Goal: Task Accomplishment & Management: Use online tool/utility

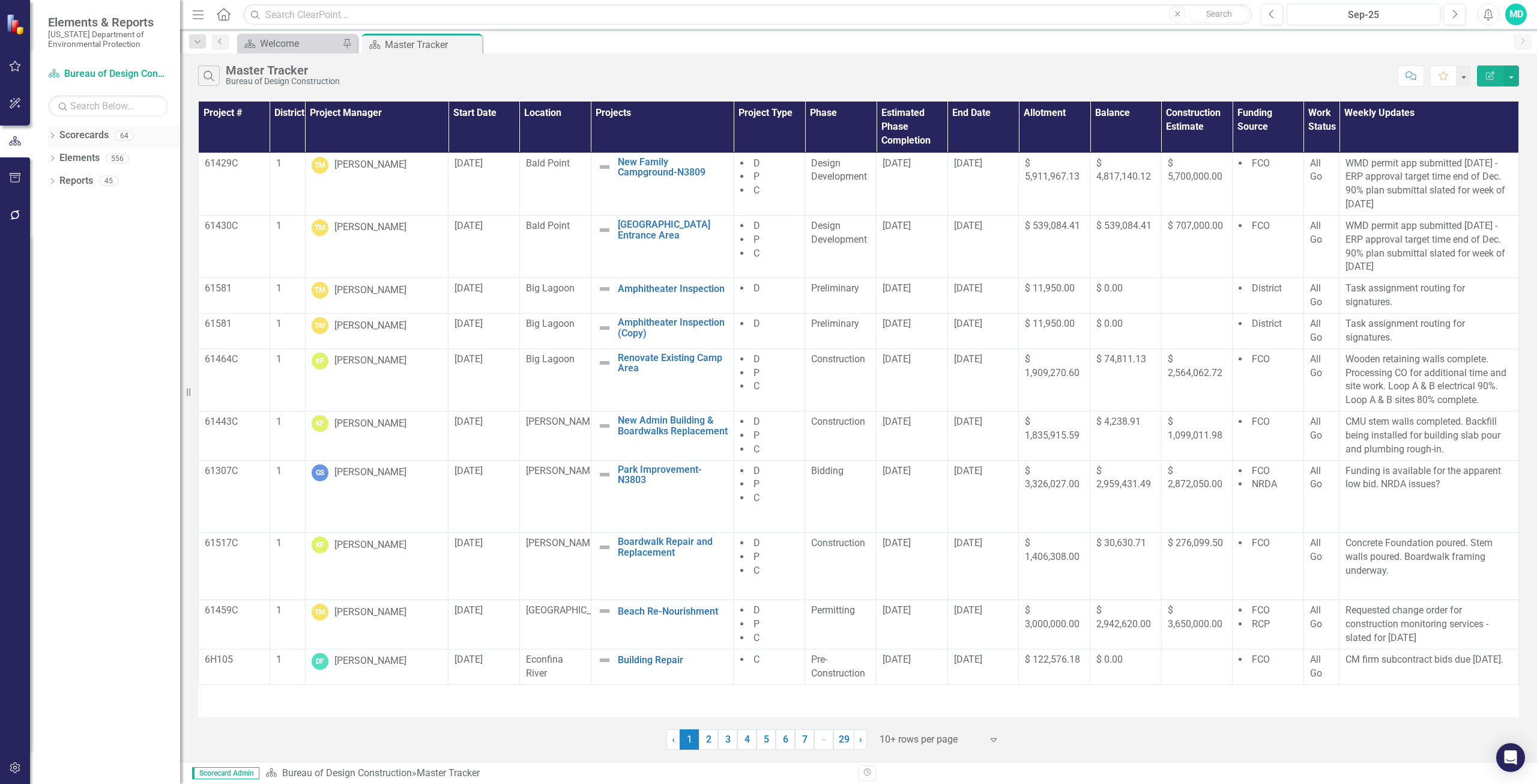
click at [74, 132] on link "Scorecards" at bounding box center [84, 135] width 49 height 14
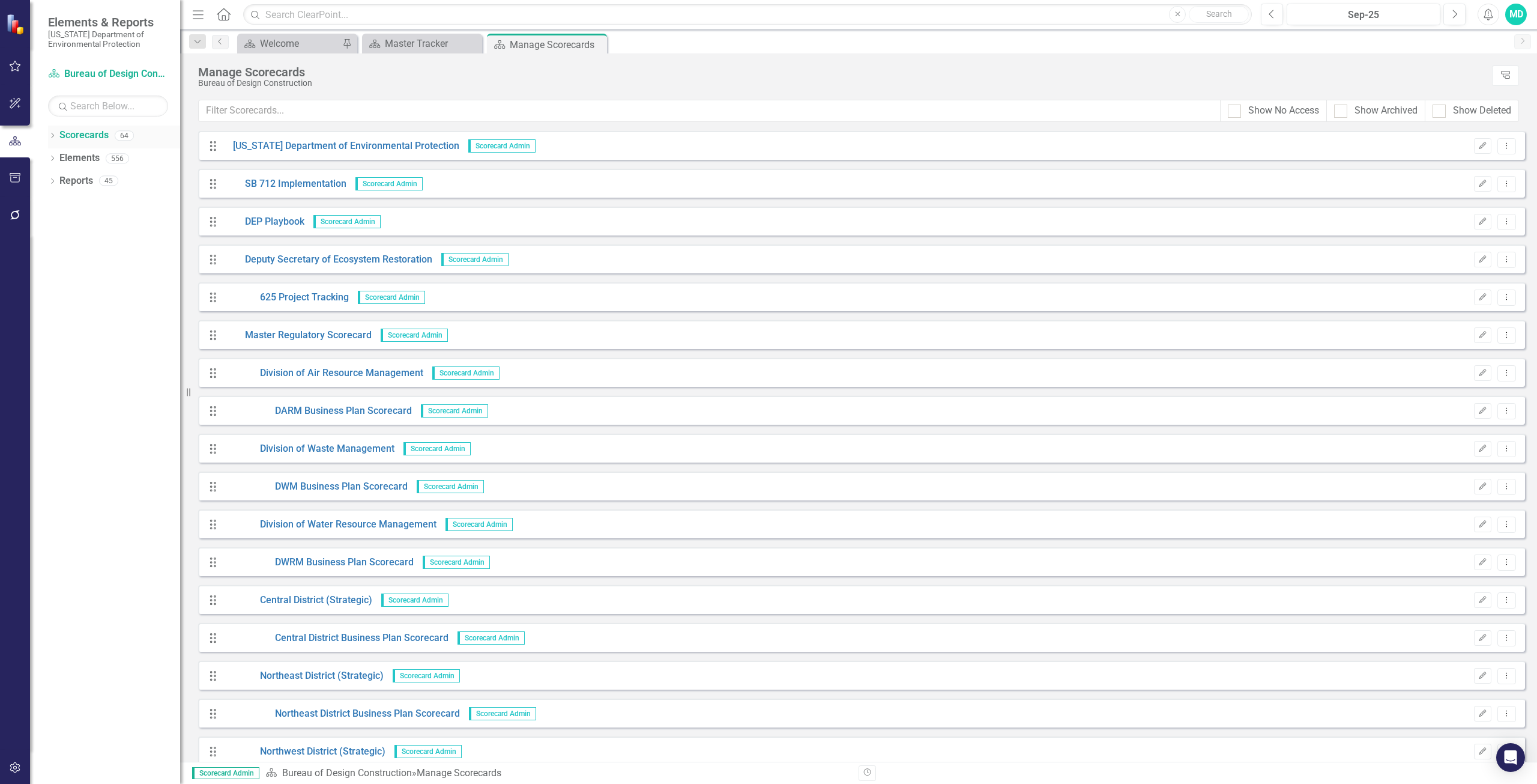
click at [48, 132] on div "Dropdown" at bounding box center [53, 138] width 9 height 10
click at [91, 182] on link "Master Tracker Training" at bounding box center [123, 181] width 114 height 14
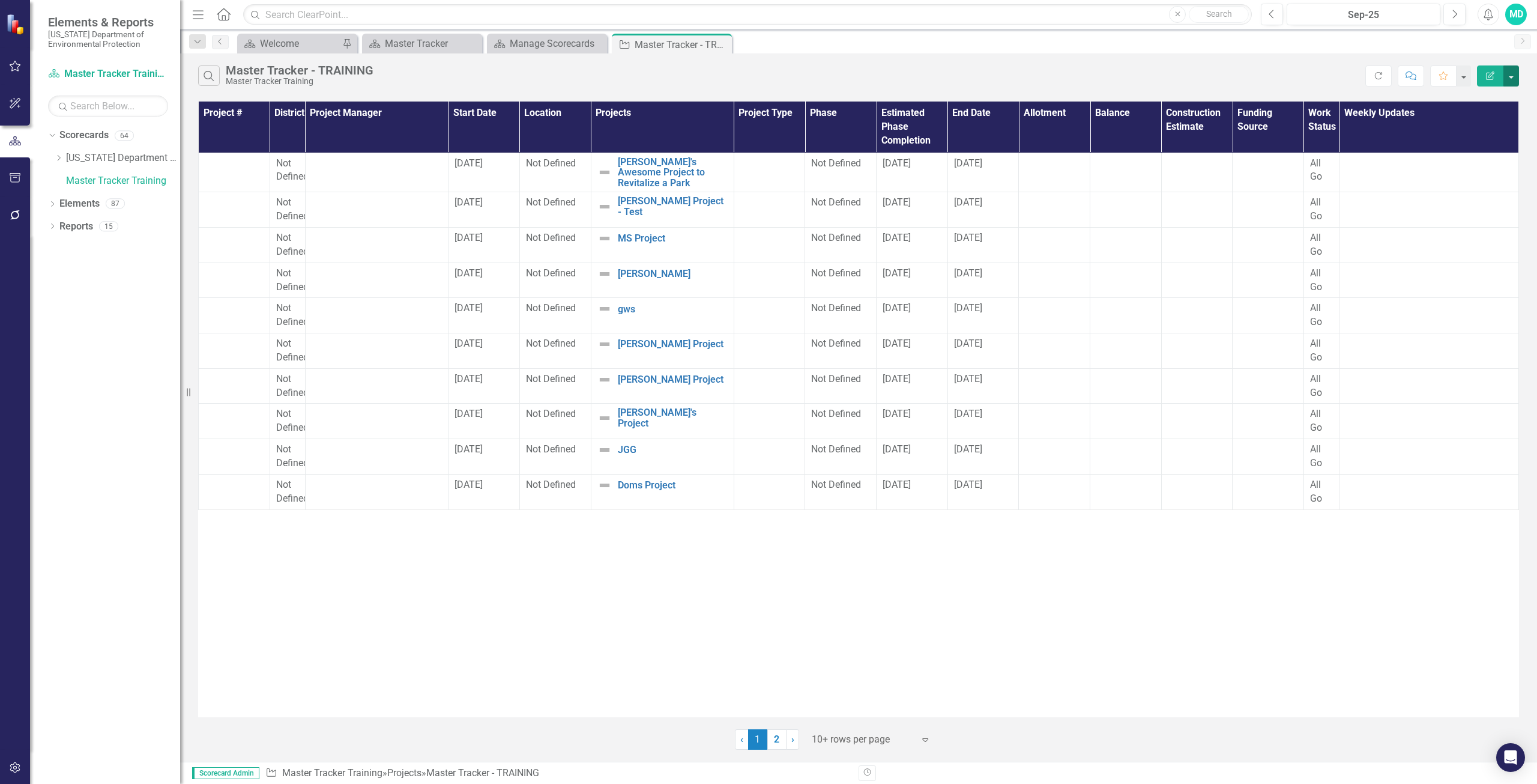
click at [1512, 78] on button "button" at bounding box center [1512, 76] width 16 height 21
click at [1244, 74] on div "Search Master Tracker - TRAINING Master Tracker Training" at bounding box center [781, 76] width 1167 height 21
click at [1463, 75] on button "button" at bounding box center [1463, 76] width 16 height 21
click at [1443, 75] on icon "Favorite" at bounding box center [1444, 76] width 10 height 9
click at [50, 205] on icon "Dropdown" at bounding box center [53, 205] width 9 height 7
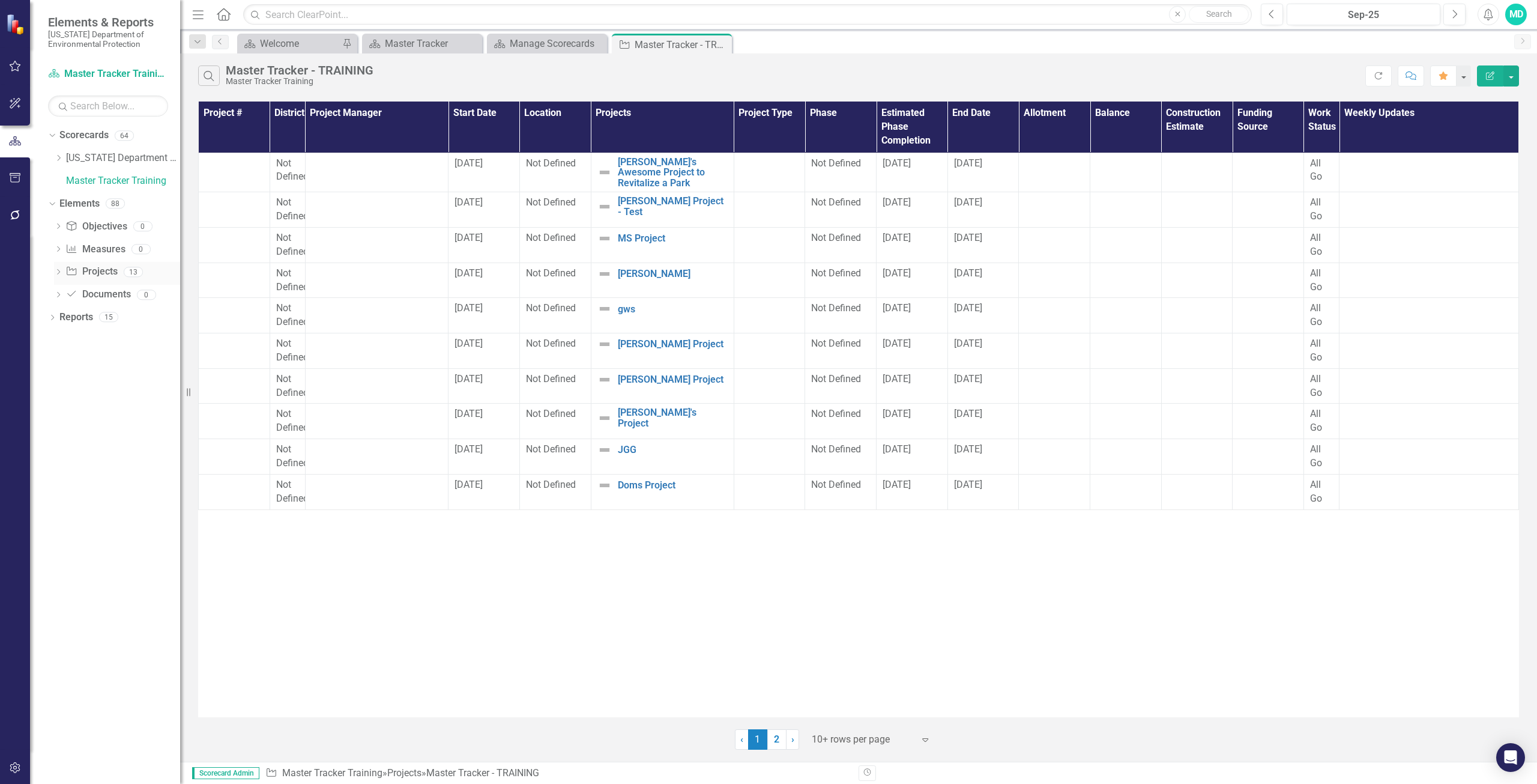
click at [58, 273] on icon "Dropdown" at bounding box center [58, 273] width 9 height 7
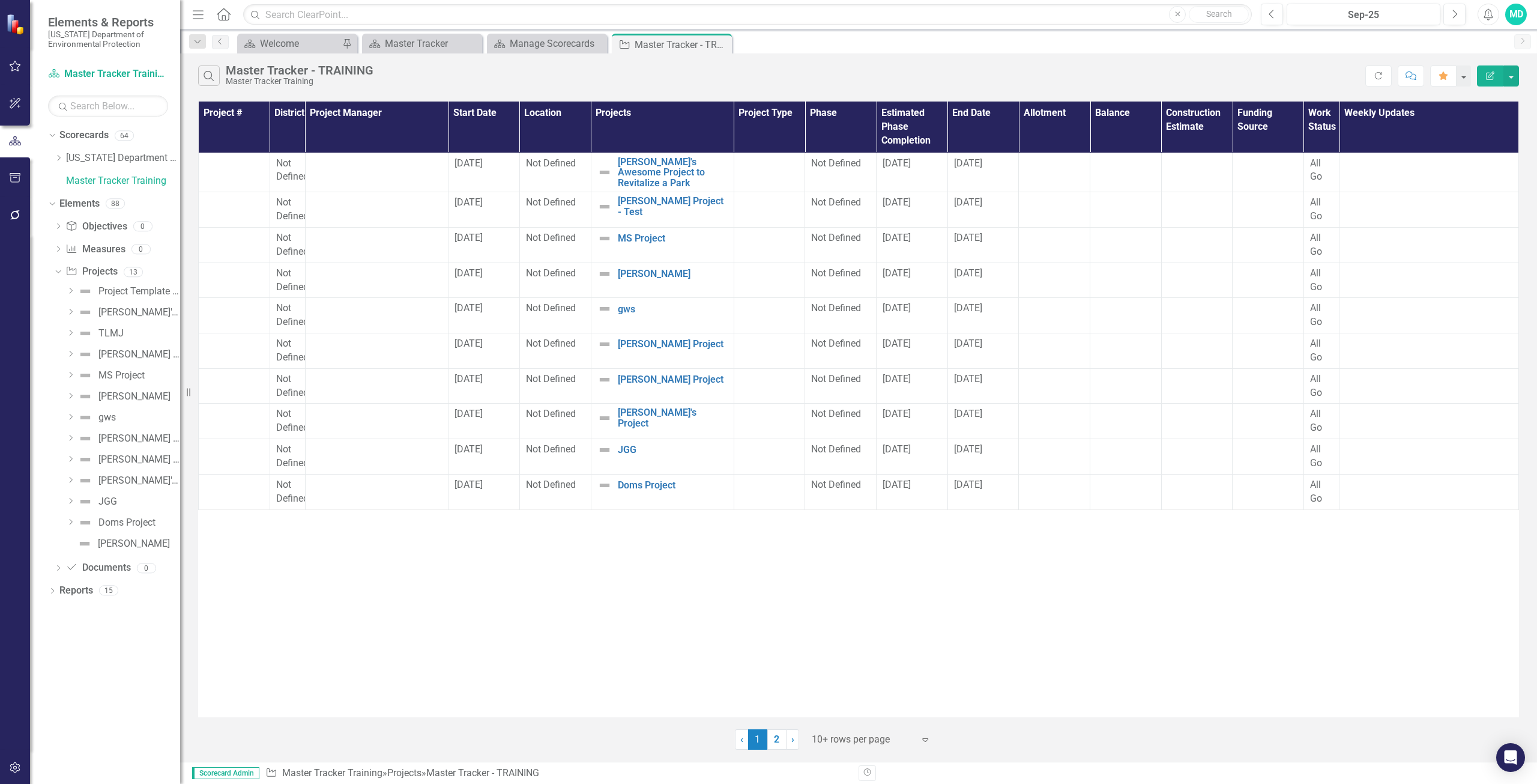
drag, startPoint x: 97, startPoint y: 273, endPoint x: 113, endPoint y: 675, distance: 402.3
click at [113, 675] on div "Dropdown Scorecards 64 Dropdown [US_STATE] Department of Environmental Protecti…" at bounding box center [105, 454] width 150 height 659
click at [60, 268] on icon "Dropdown" at bounding box center [57, 272] width 7 height 9
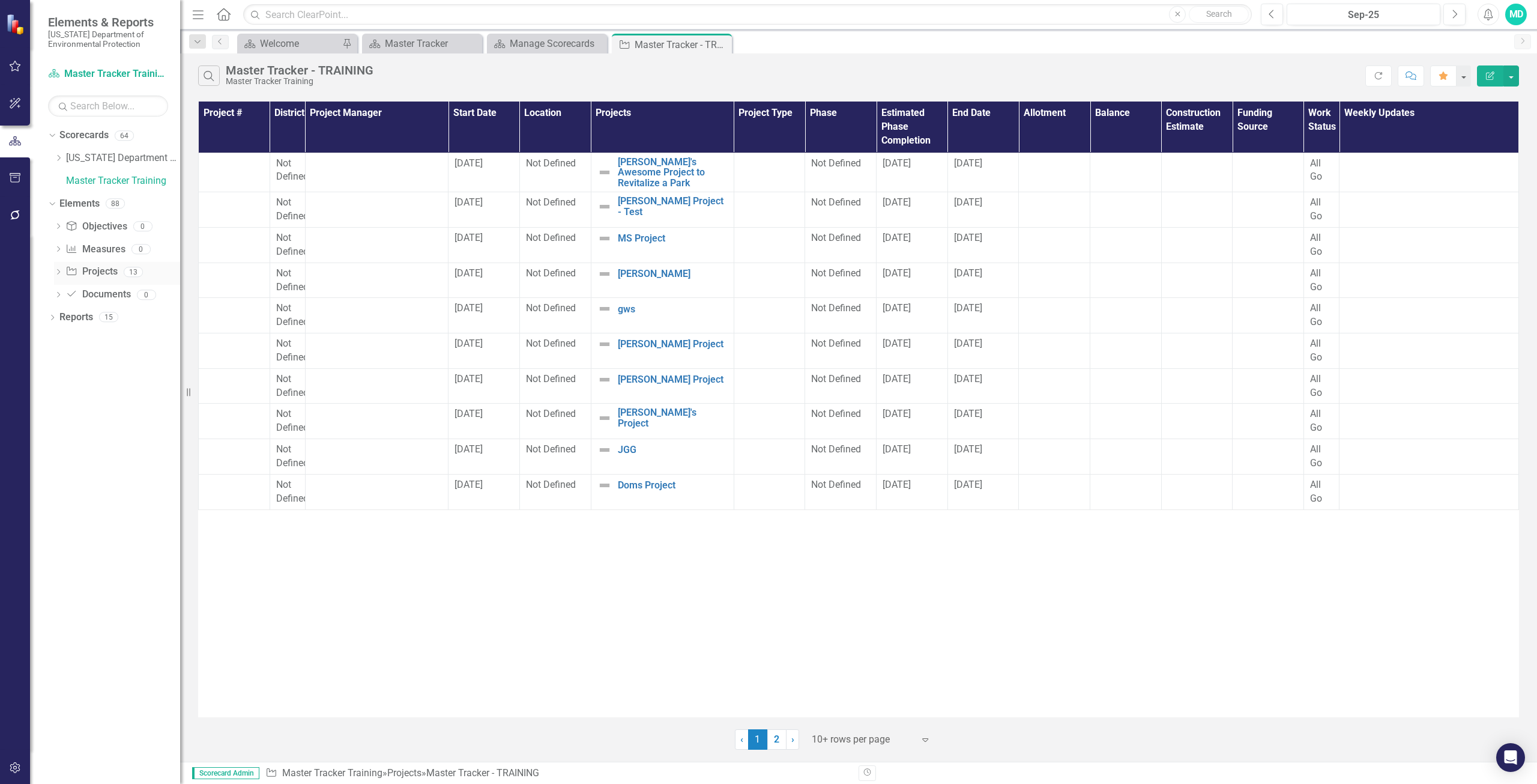
click at [60, 268] on div "Dropdown" at bounding box center [58, 273] width 9 height 10
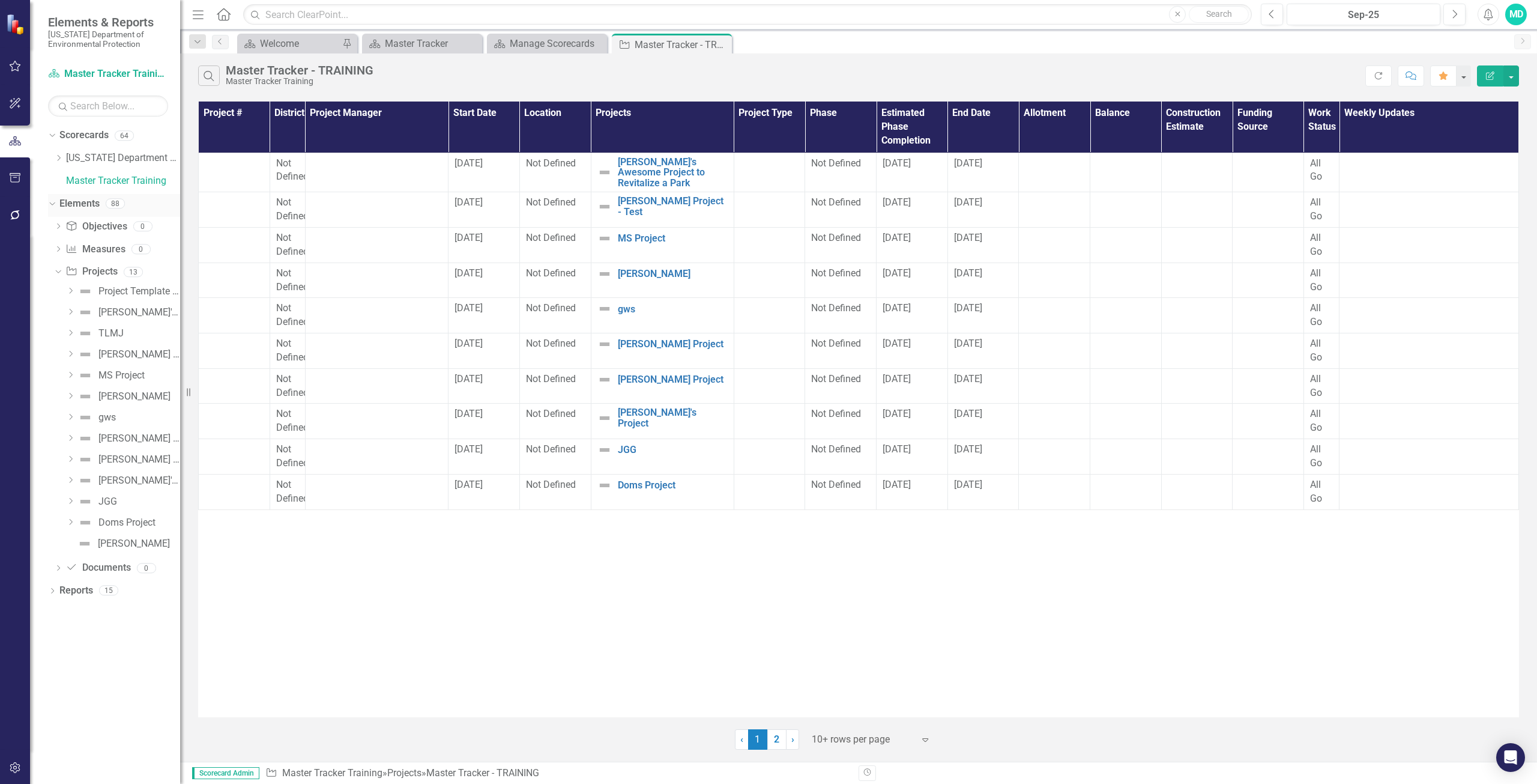
click at [54, 199] on icon "Dropdown" at bounding box center [51, 203] width 7 height 9
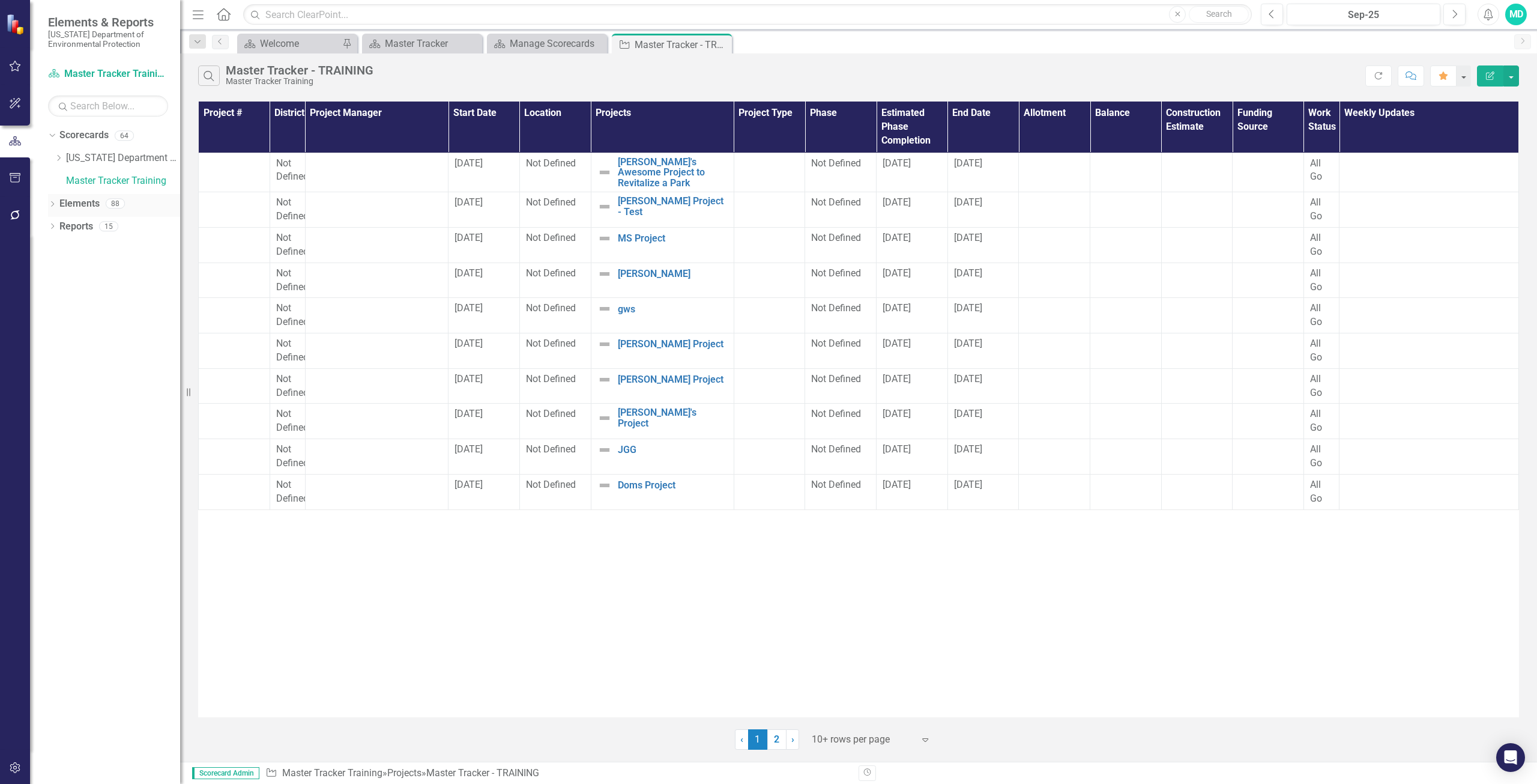
click at [54, 199] on div "Dropdown Elements 88" at bounding box center [114, 205] width 132 height 22
click at [50, 203] on icon "Dropdown" at bounding box center [53, 205] width 9 height 7
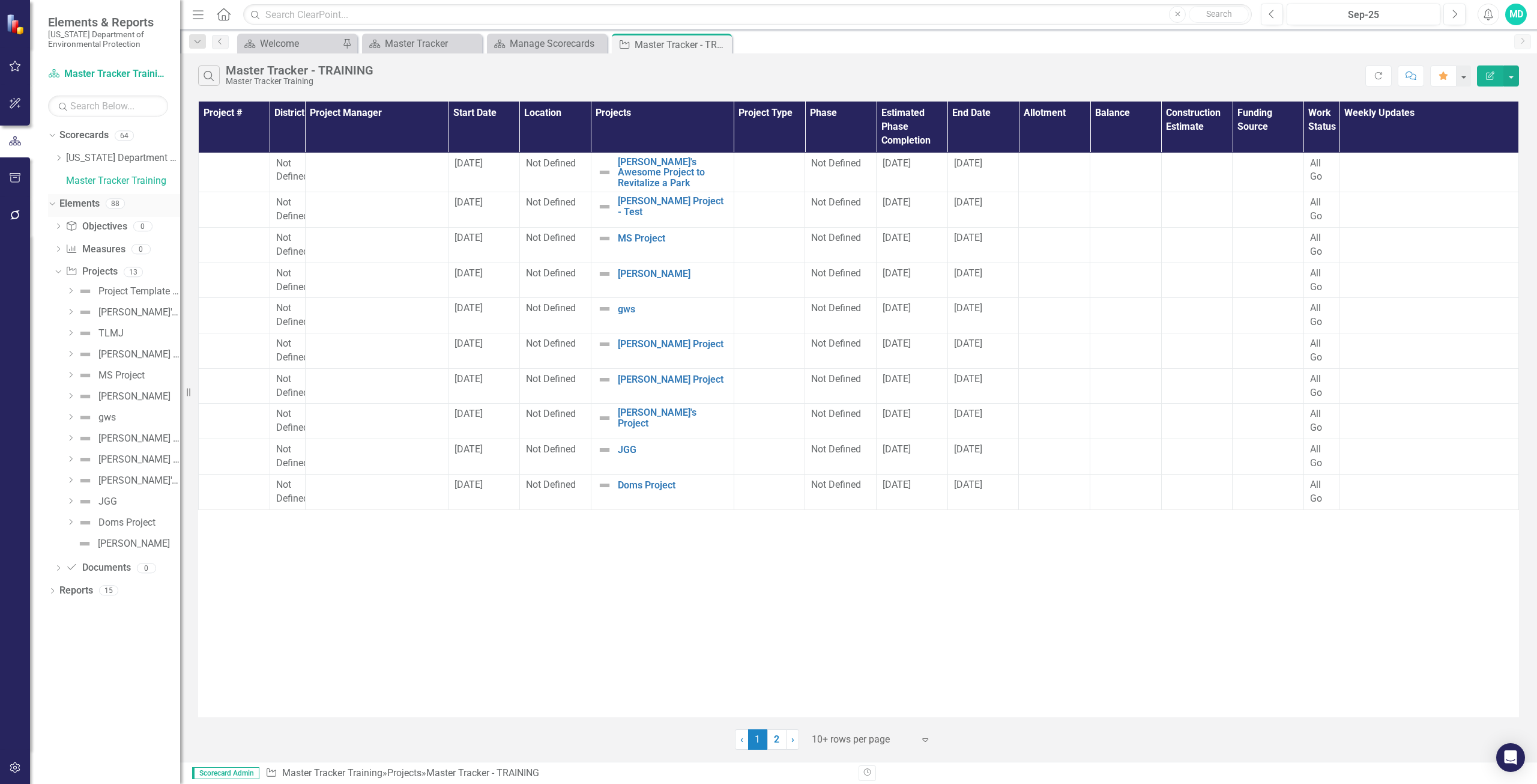
click at [56, 202] on div "Dropdown" at bounding box center [53, 205] width 9 height 6
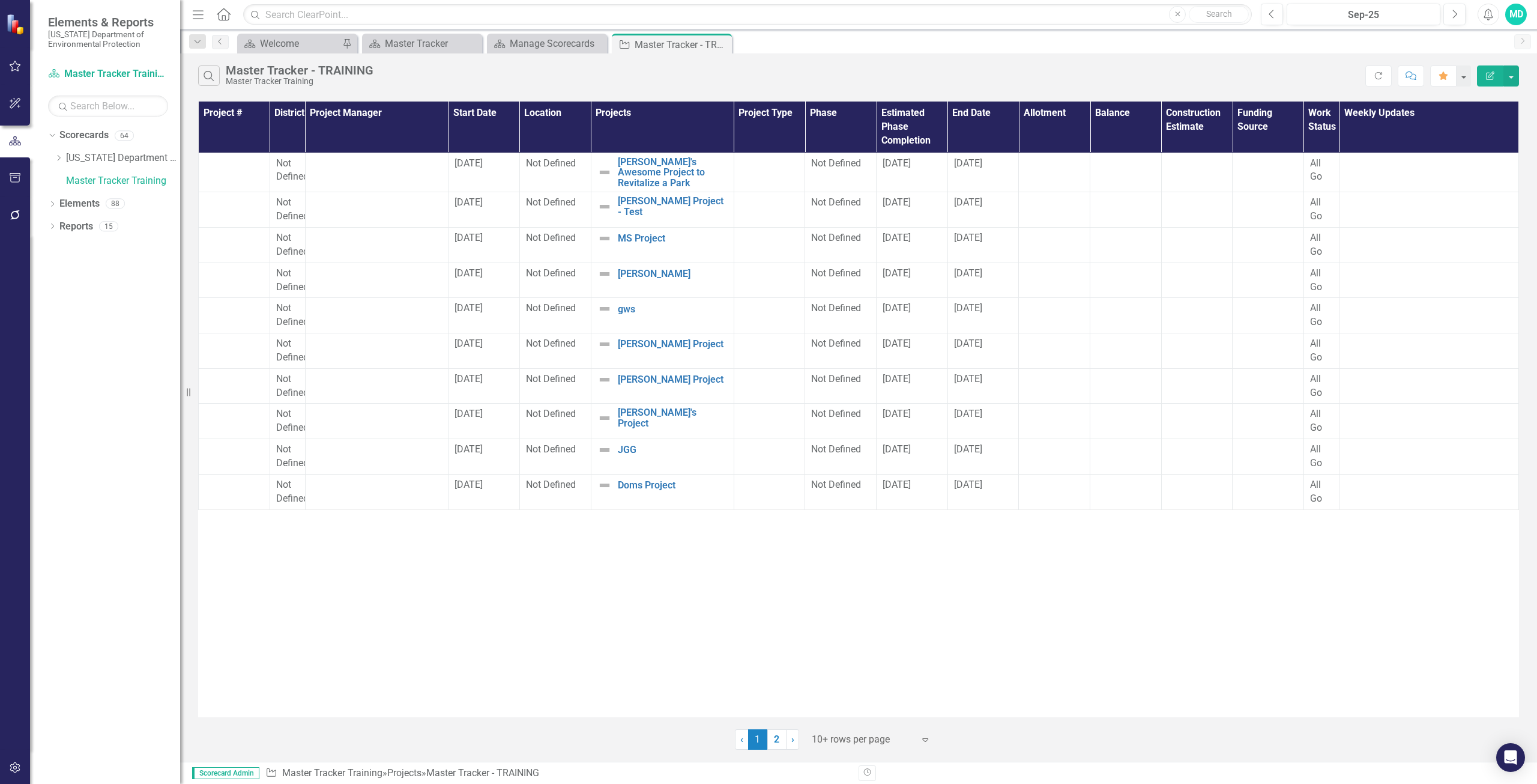
click at [772, 742] on link "2" at bounding box center [777, 739] width 19 height 21
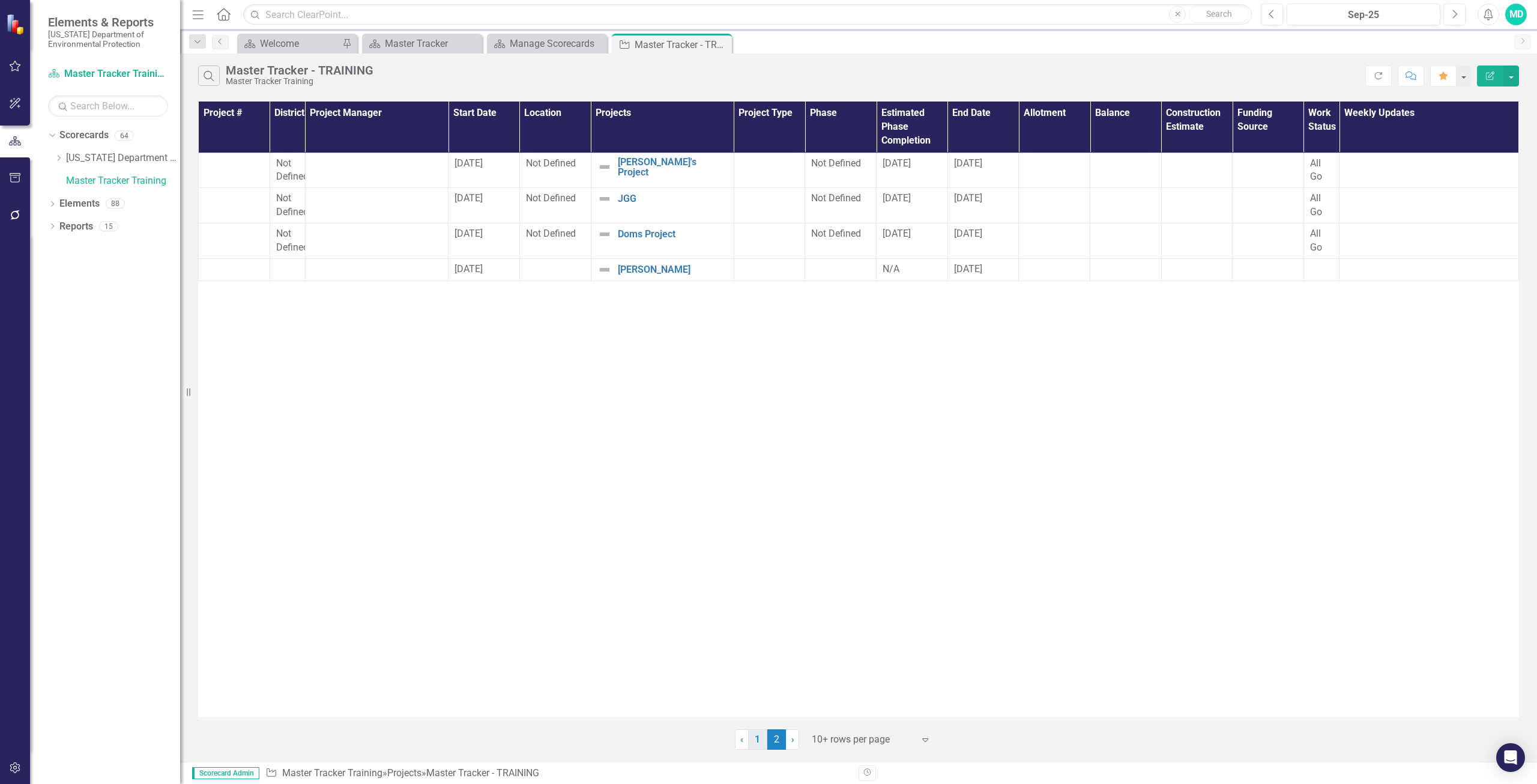
click at [758, 742] on link "1" at bounding box center [758, 739] width 19 height 21
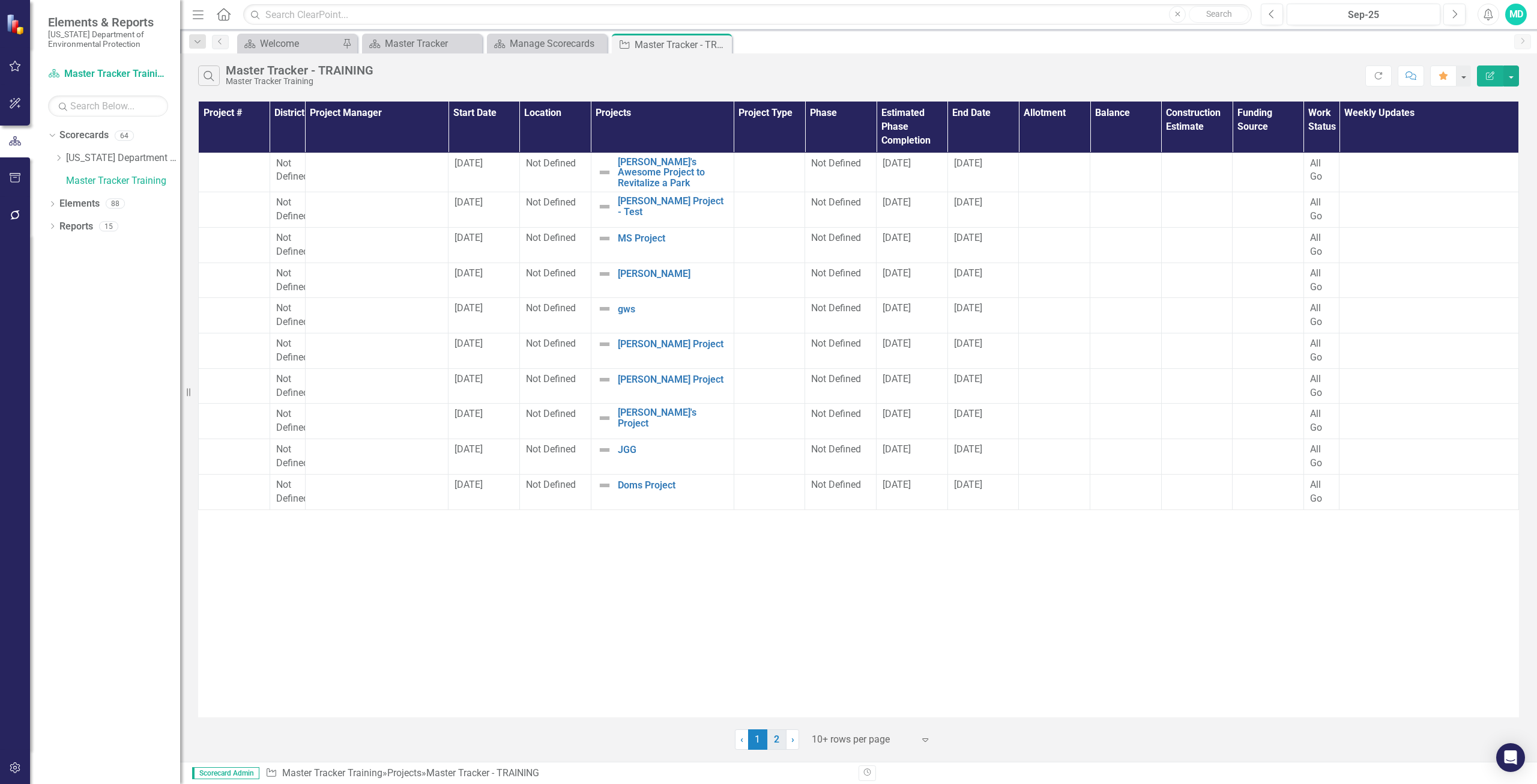
click at [775, 742] on link "2" at bounding box center [777, 739] width 19 height 21
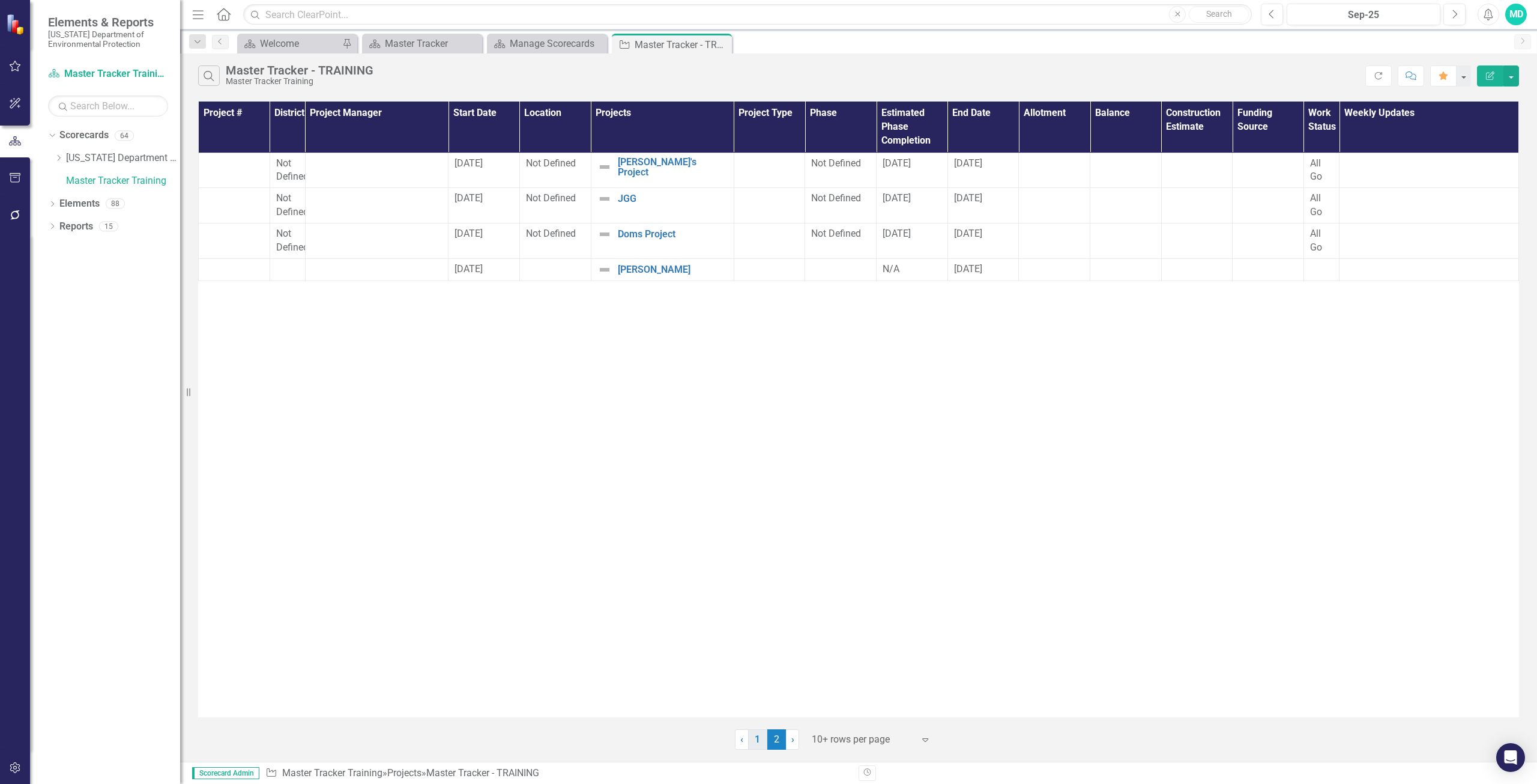
click at [756, 738] on link "1" at bounding box center [758, 739] width 19 height 21
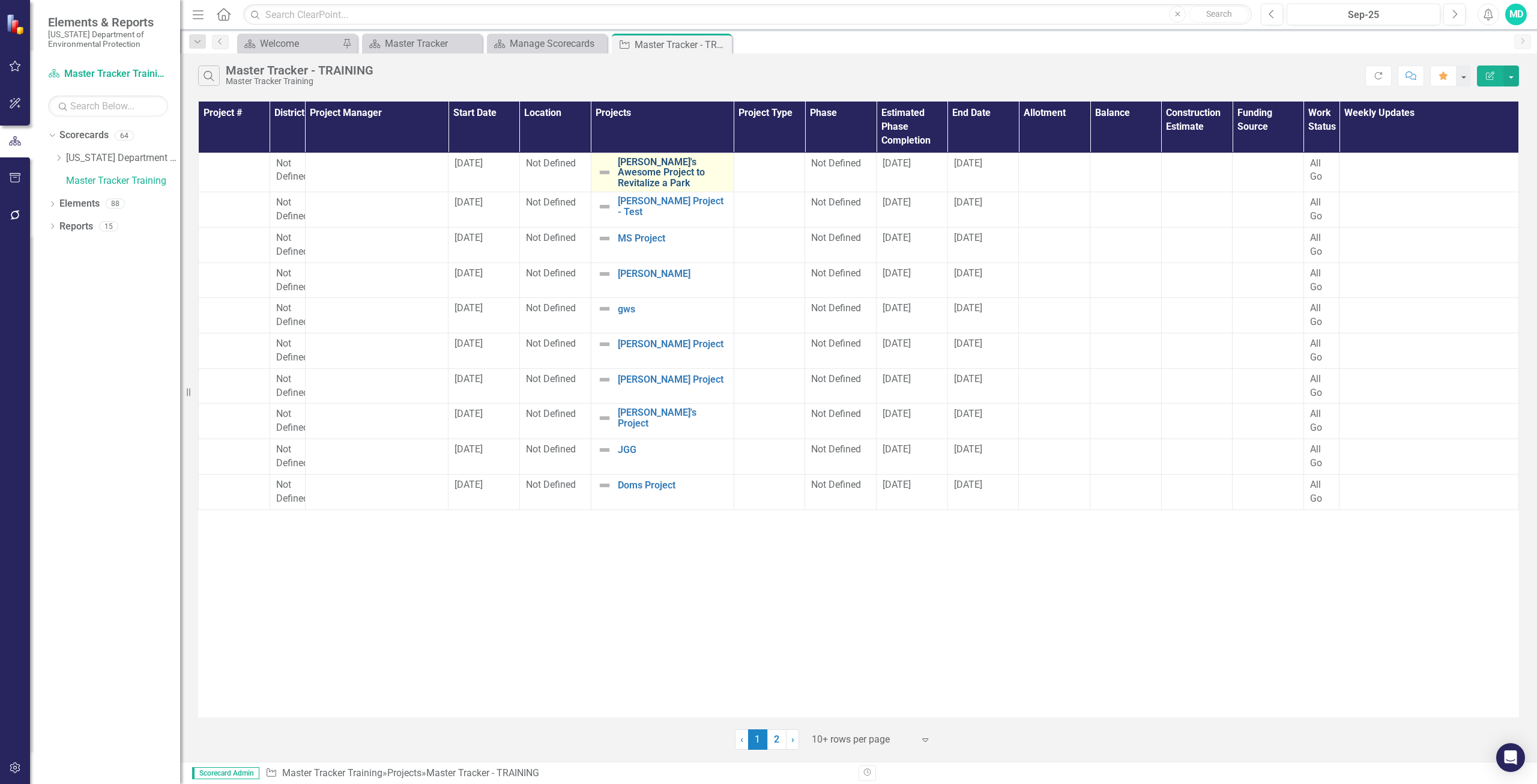
click at [651, 176] on link "[PERSON_NAME]'s Awesome Project to Revitalize a Park" at bounding box center [672, 172] width 110 height 32
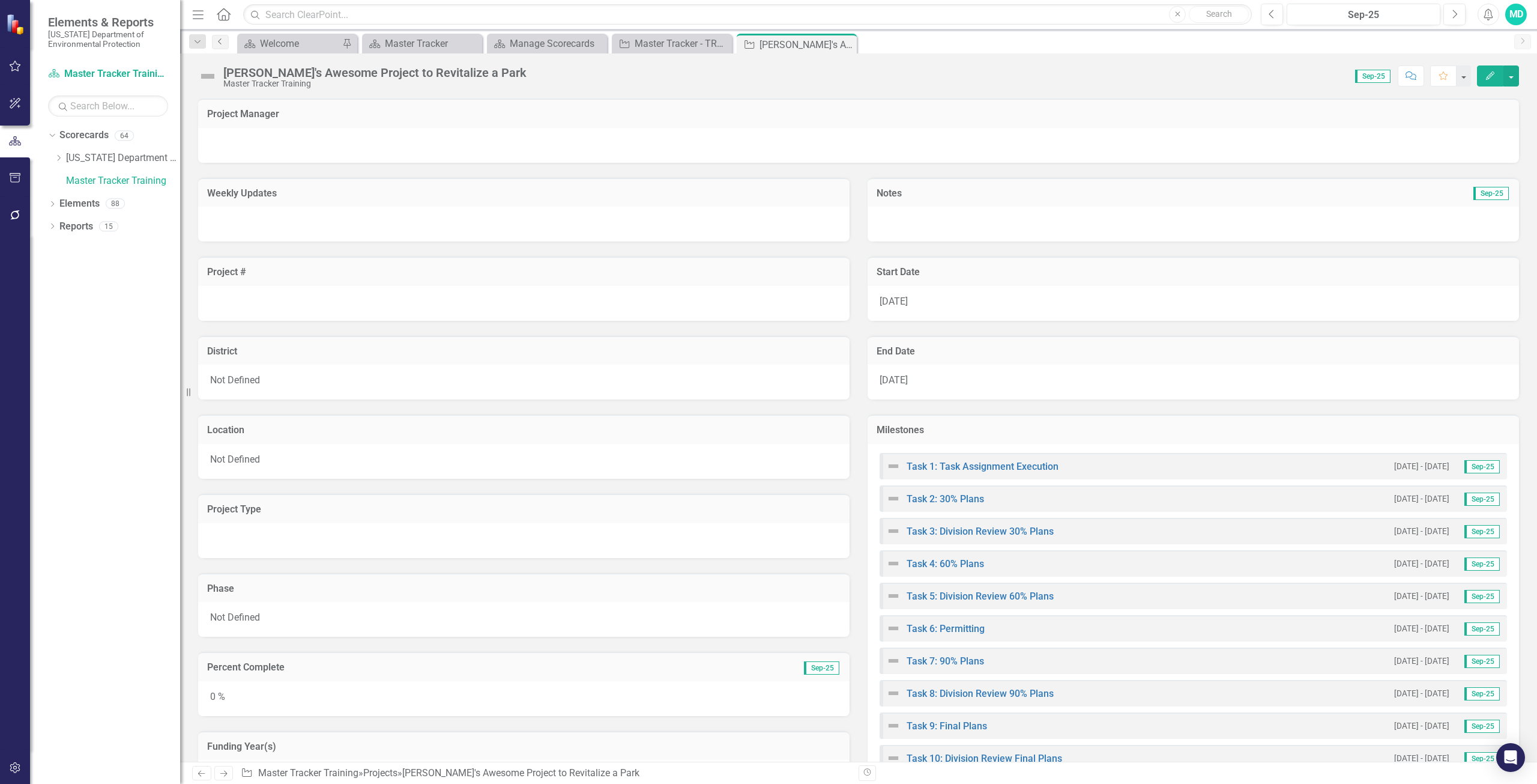
click at [220, 42] on icon "Previous" at bounding box center [220, 42] width 10 height 7
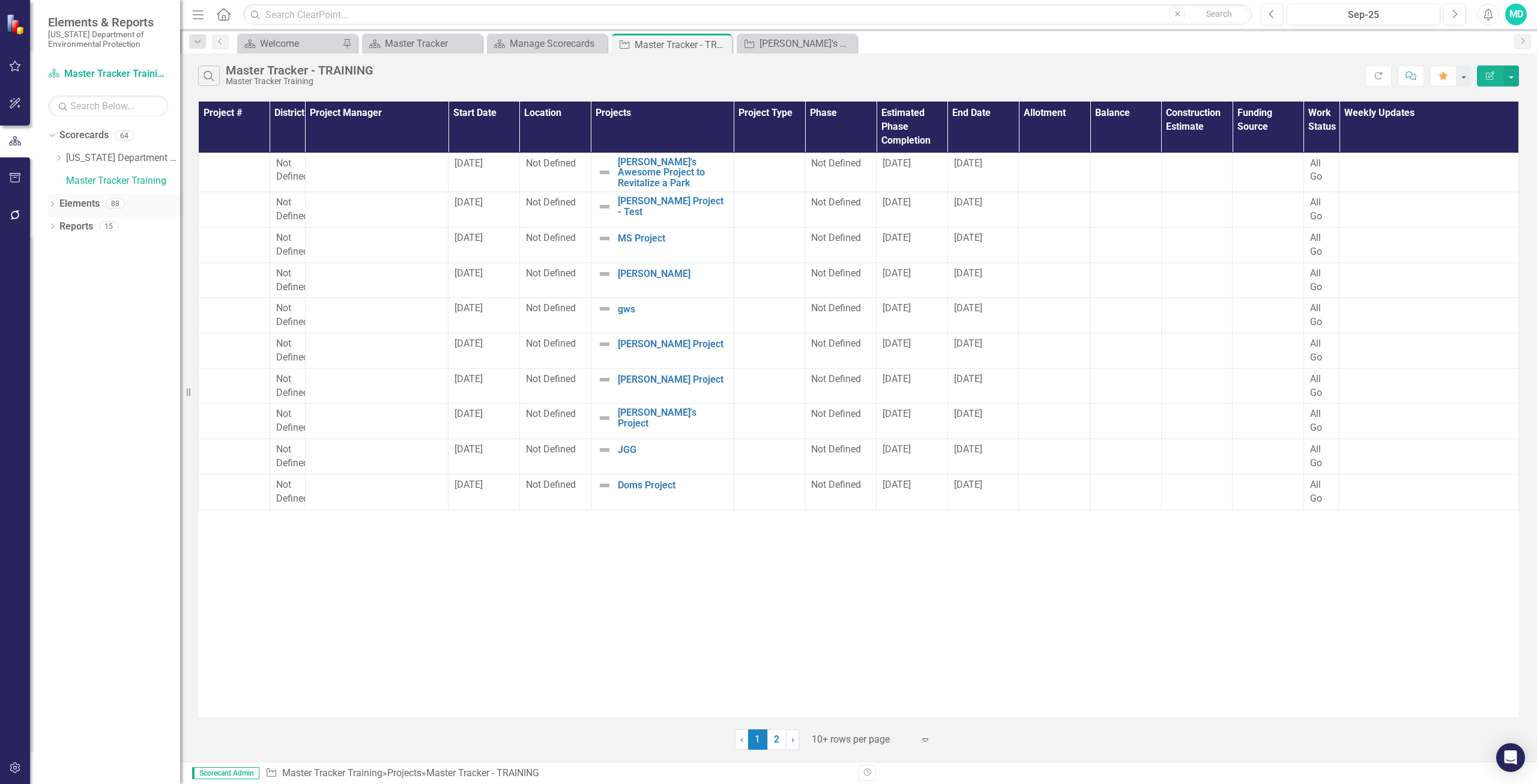
click at [51, 202] on icon "Dropdown" at bounding box center [53, 205] width 9 height 7
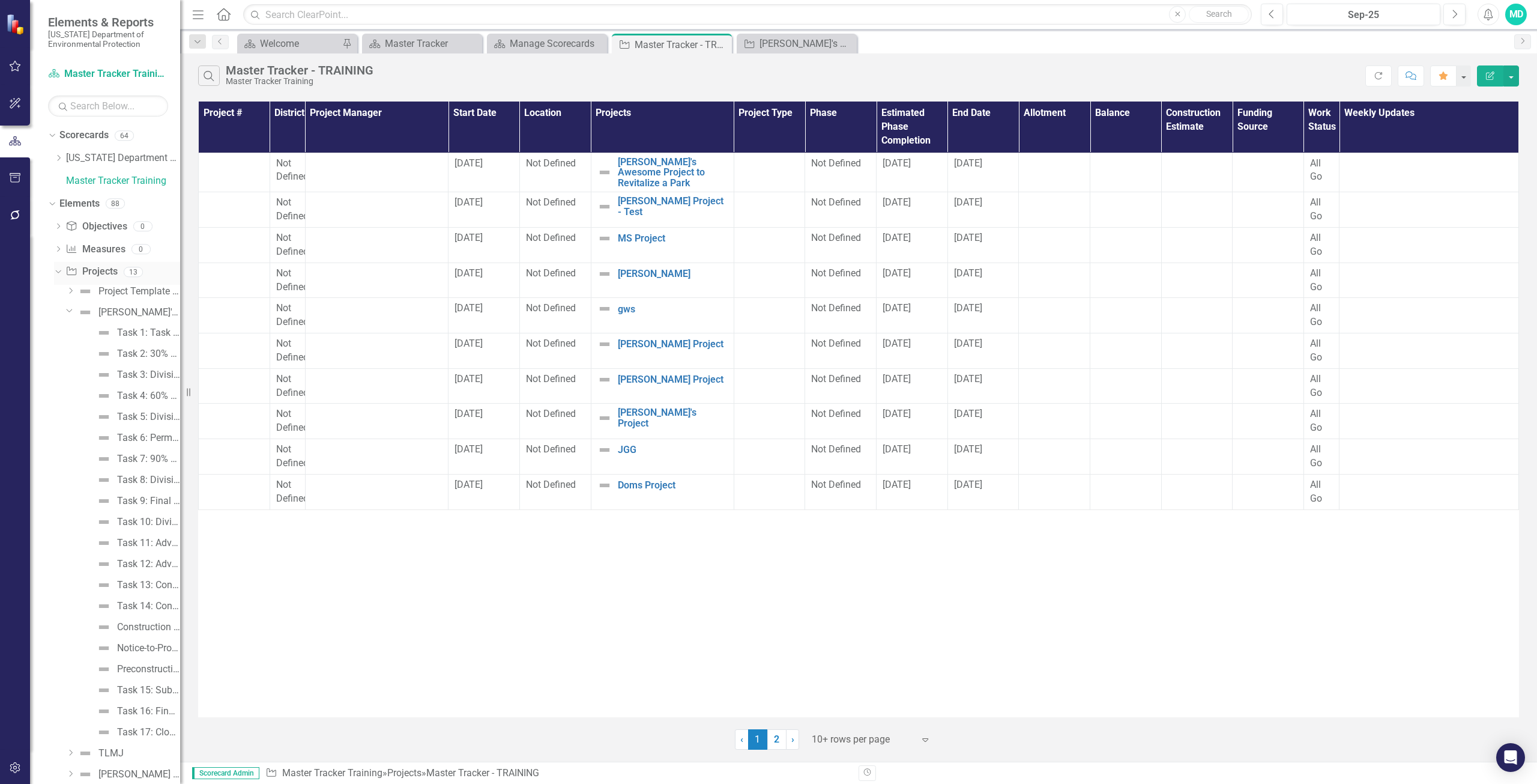
click at [91, 272] on link "Project Projects" at bounding box center [92, 272] width 52 height 14
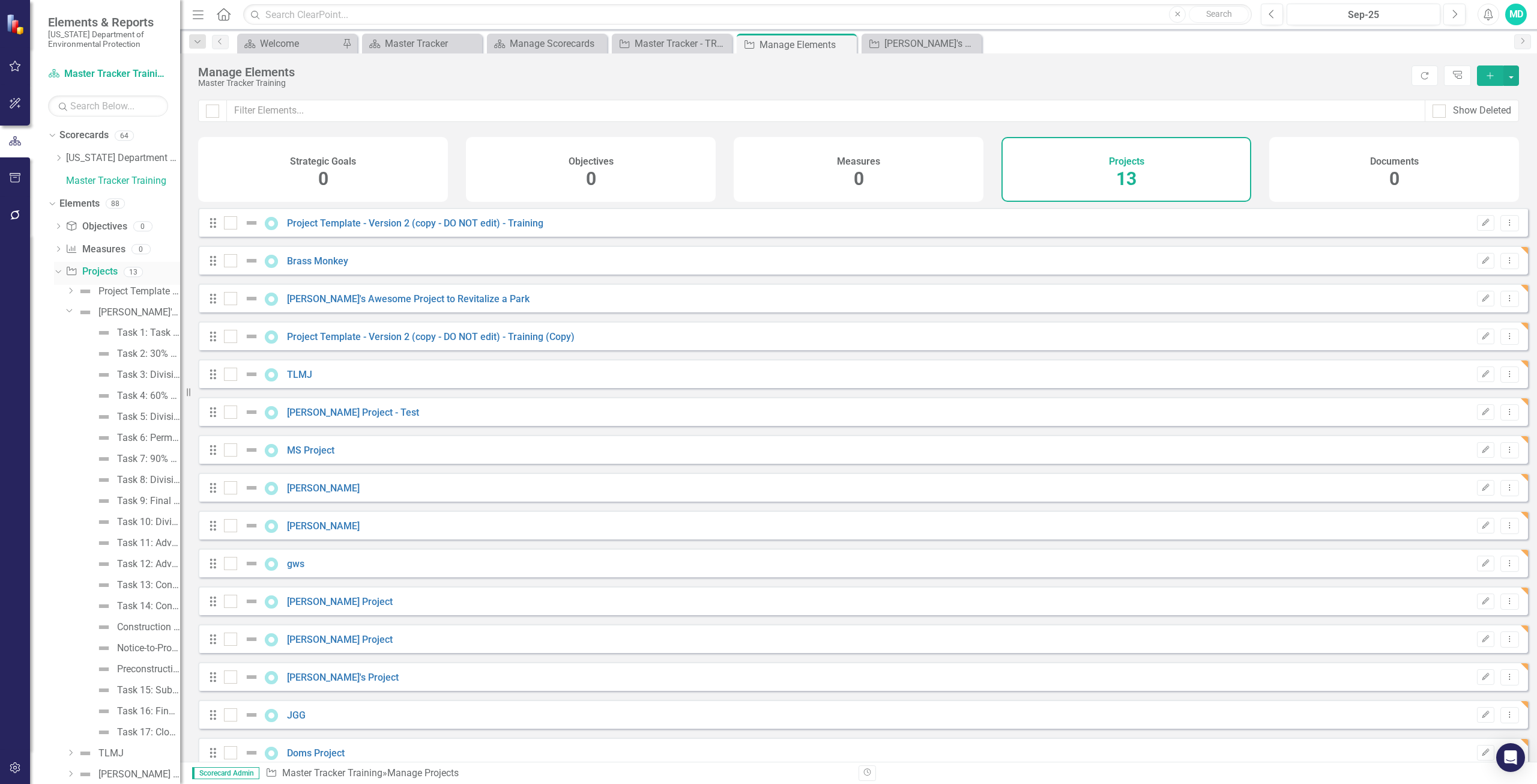
checkbox input "false"
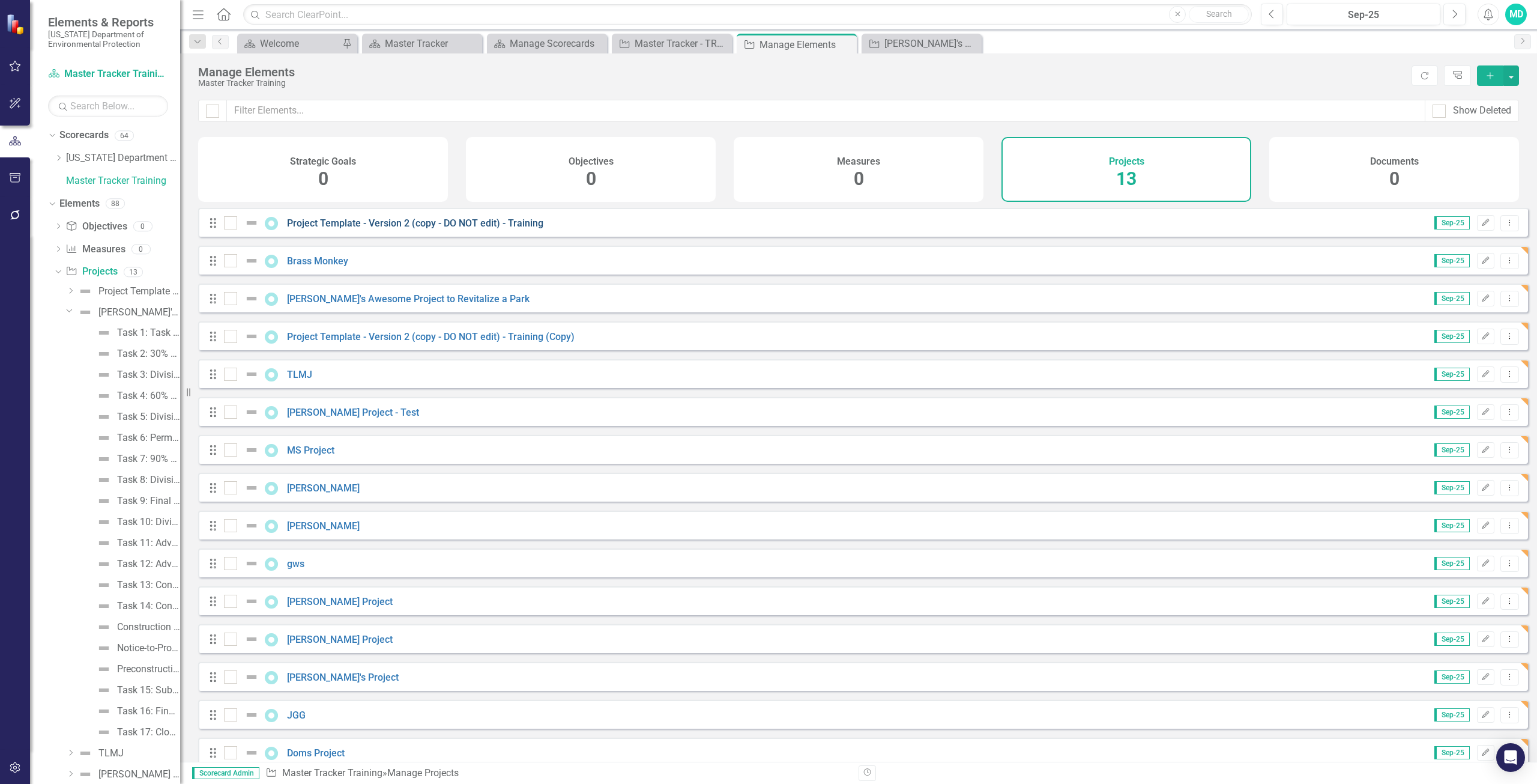
click at [442, 228] on link "Project Template - Version 2 (copy - DO NOT edit) - Training" at bounding box center [415, 222] width 256 height 11
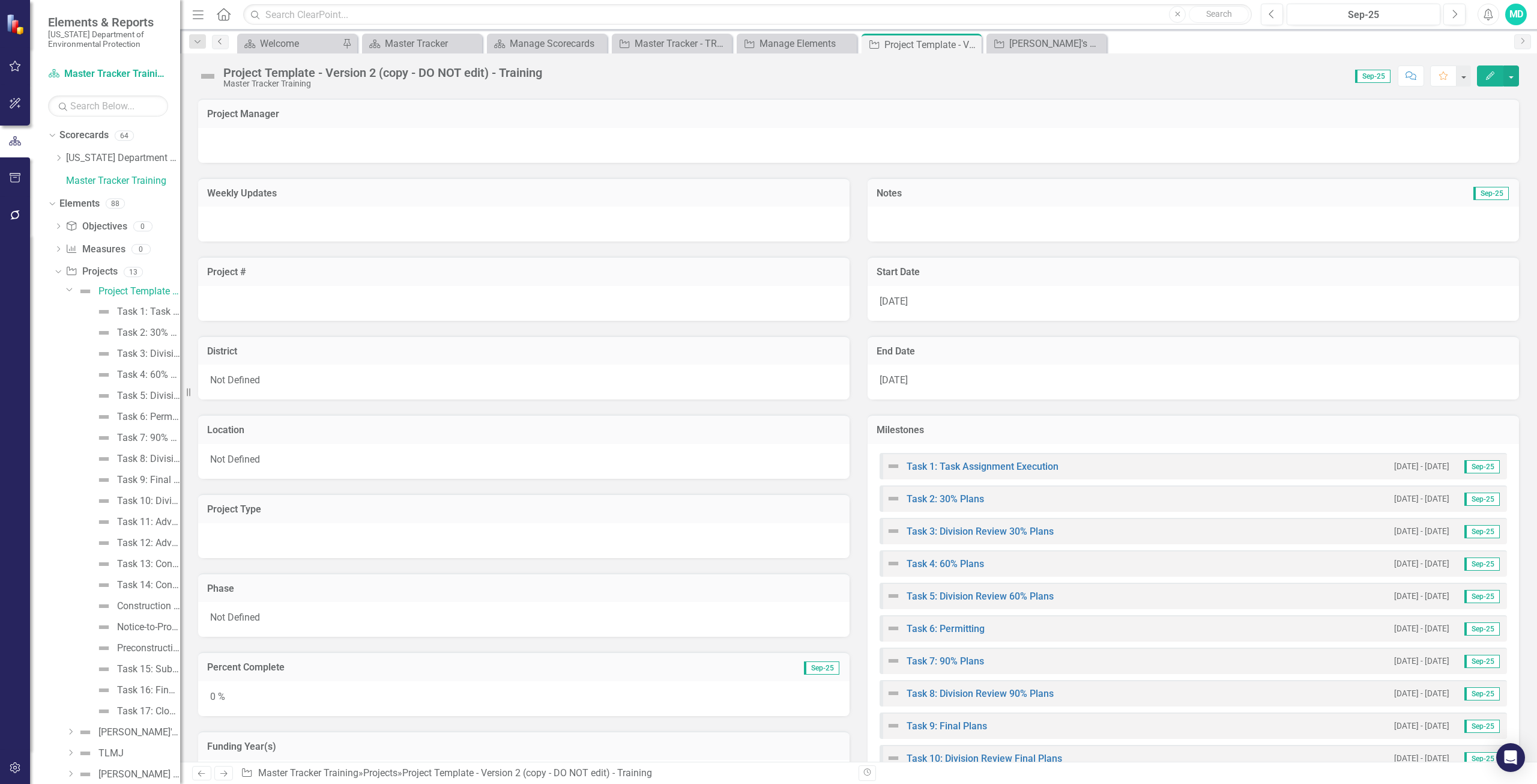
click at [218, 46] on link "Previous" at bounding box center [220, 42] width 16 height 15
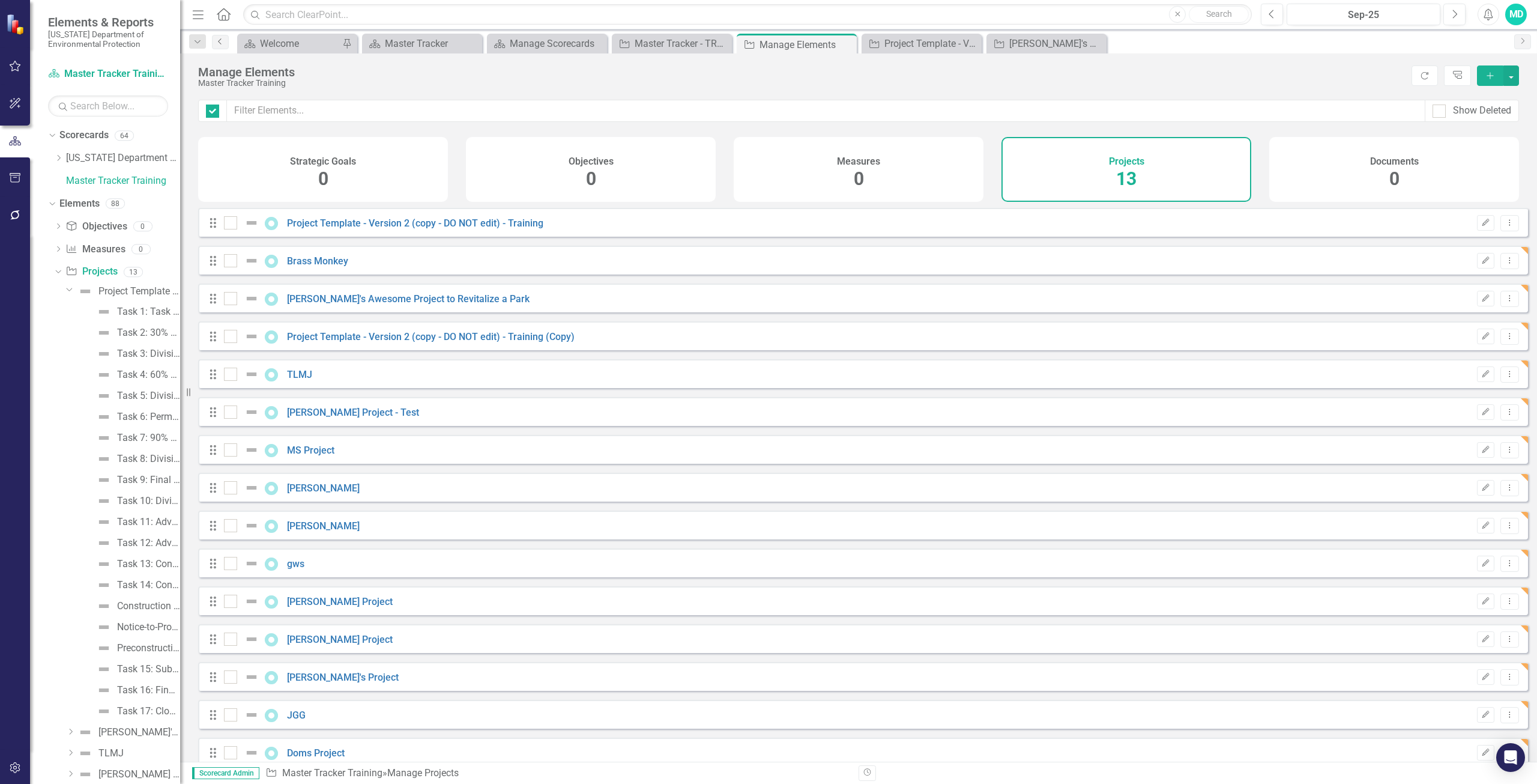
checkbox input "false"
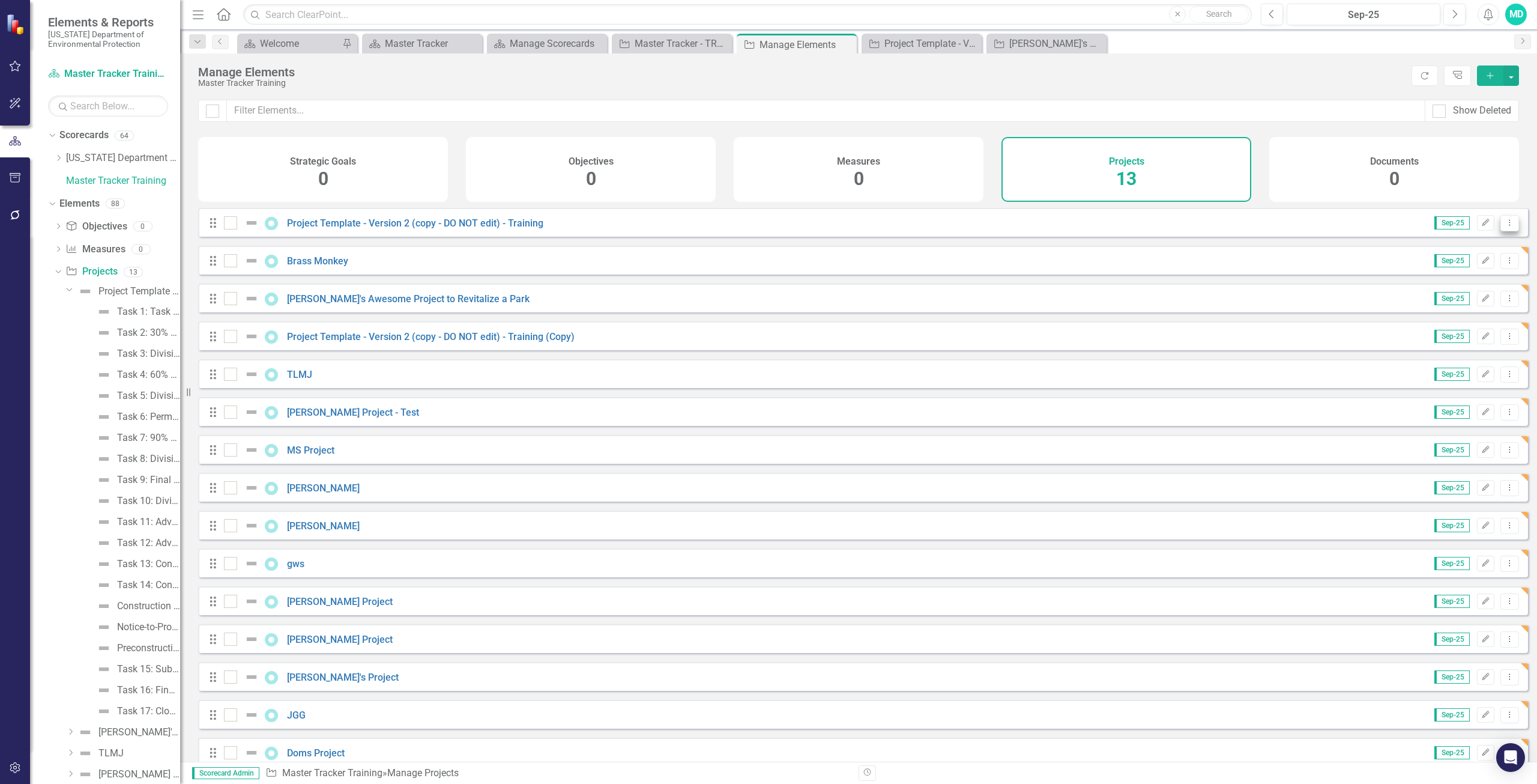
click at [1509, 225] on icon at bounding box center [1509, 222] width 1 height 6
click at [1465, 297] on link "Copy Duplicate Project" at bounding box center [1459, 297] width 101 height 22
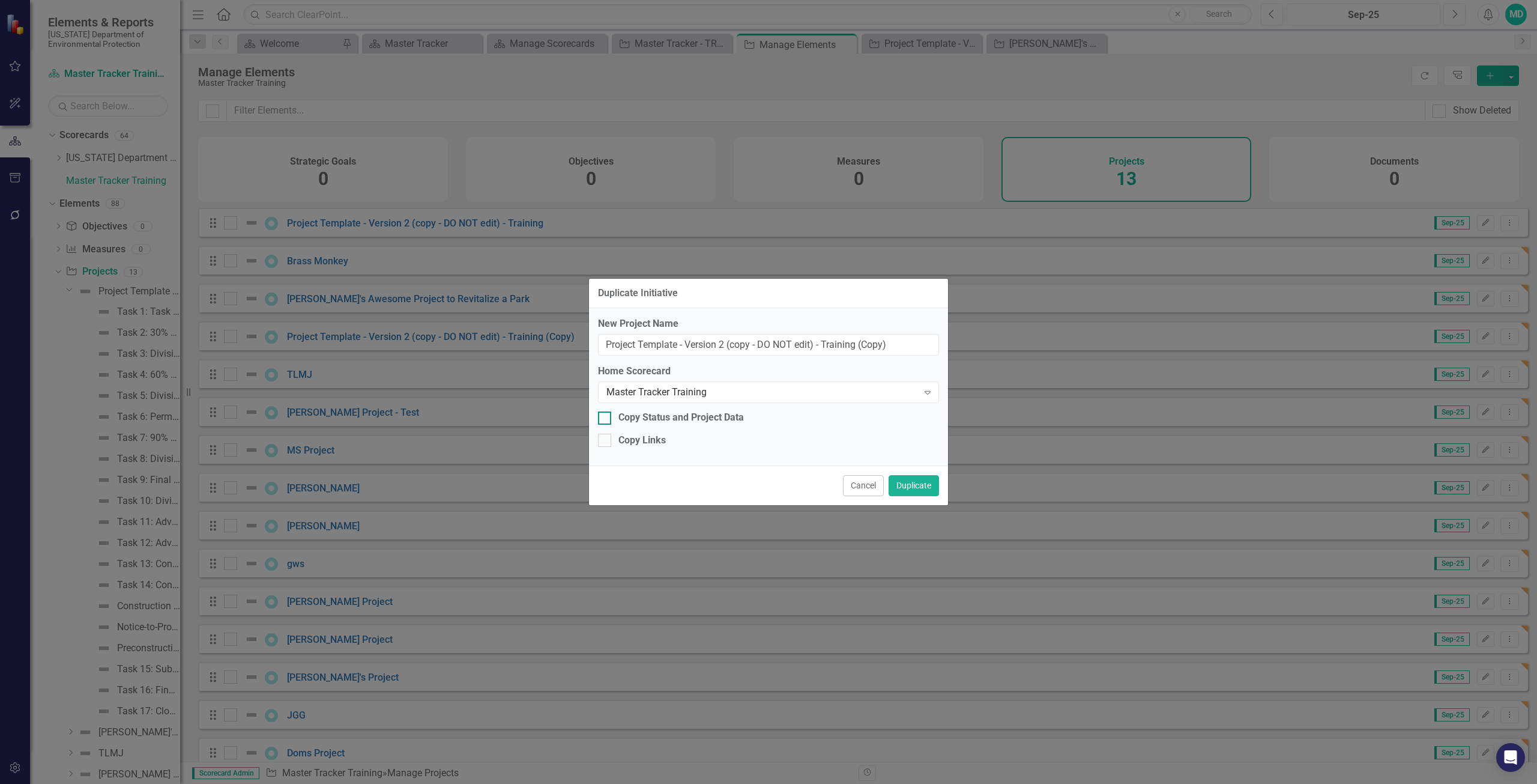
click at [614, 421] on div "Copy Status and Project Data" at bounding box center [768, 418] width 341 height 14
click at [606, 419] on input "Copy Status and Project Data" at bounding box center [601, 414] width 8 height 8
checkbox input "true"
click at [900, 346] on input "Project Template - Version 2 (copy - DO NOT edit) - Training (Copy)" at bounding box center [768, 345] width 341 height 22
type input "P"
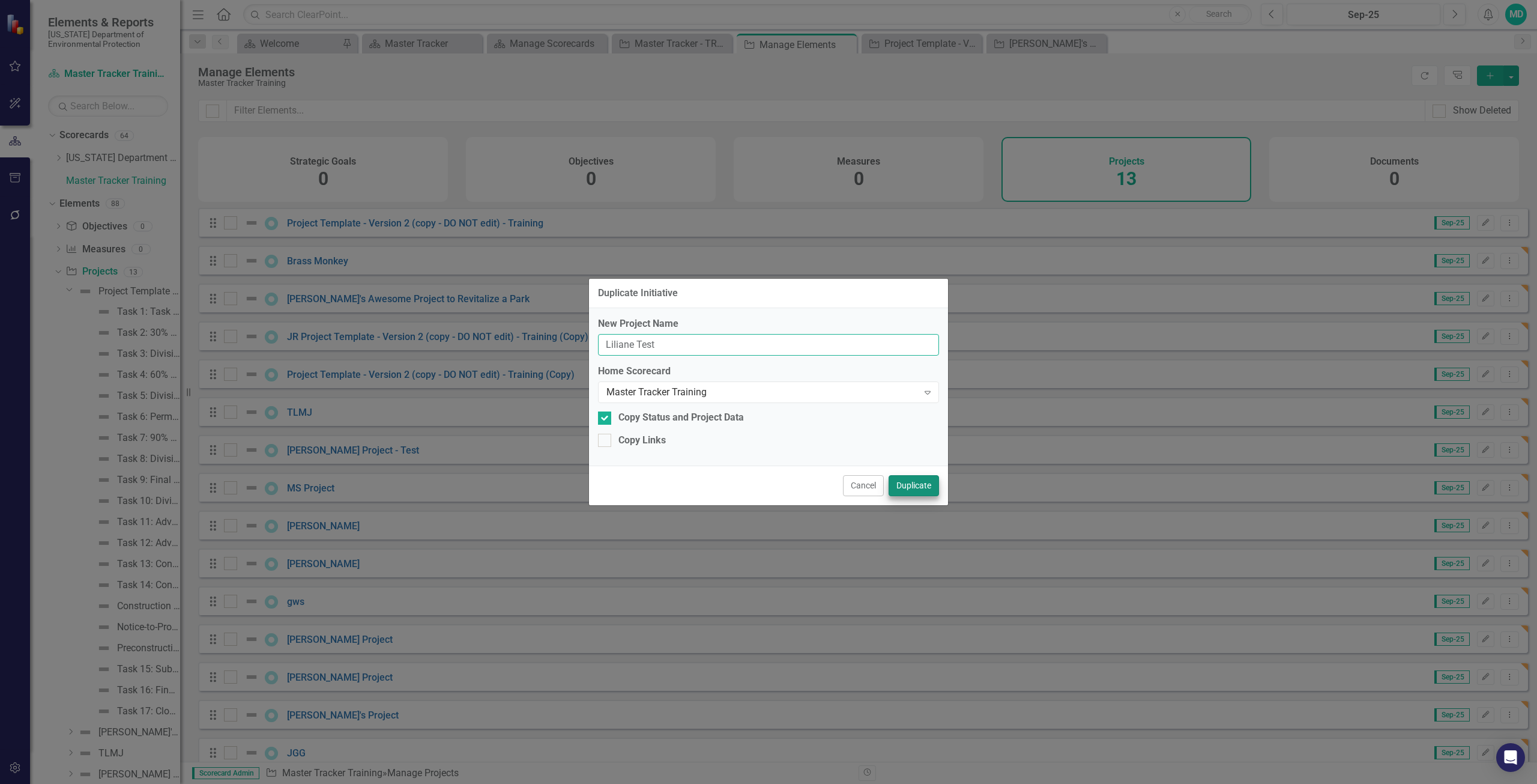
type input "Liliane Test"
click at [921, 485] on button "Duplicate" at bounding box center [914, 485] width 50 height 21
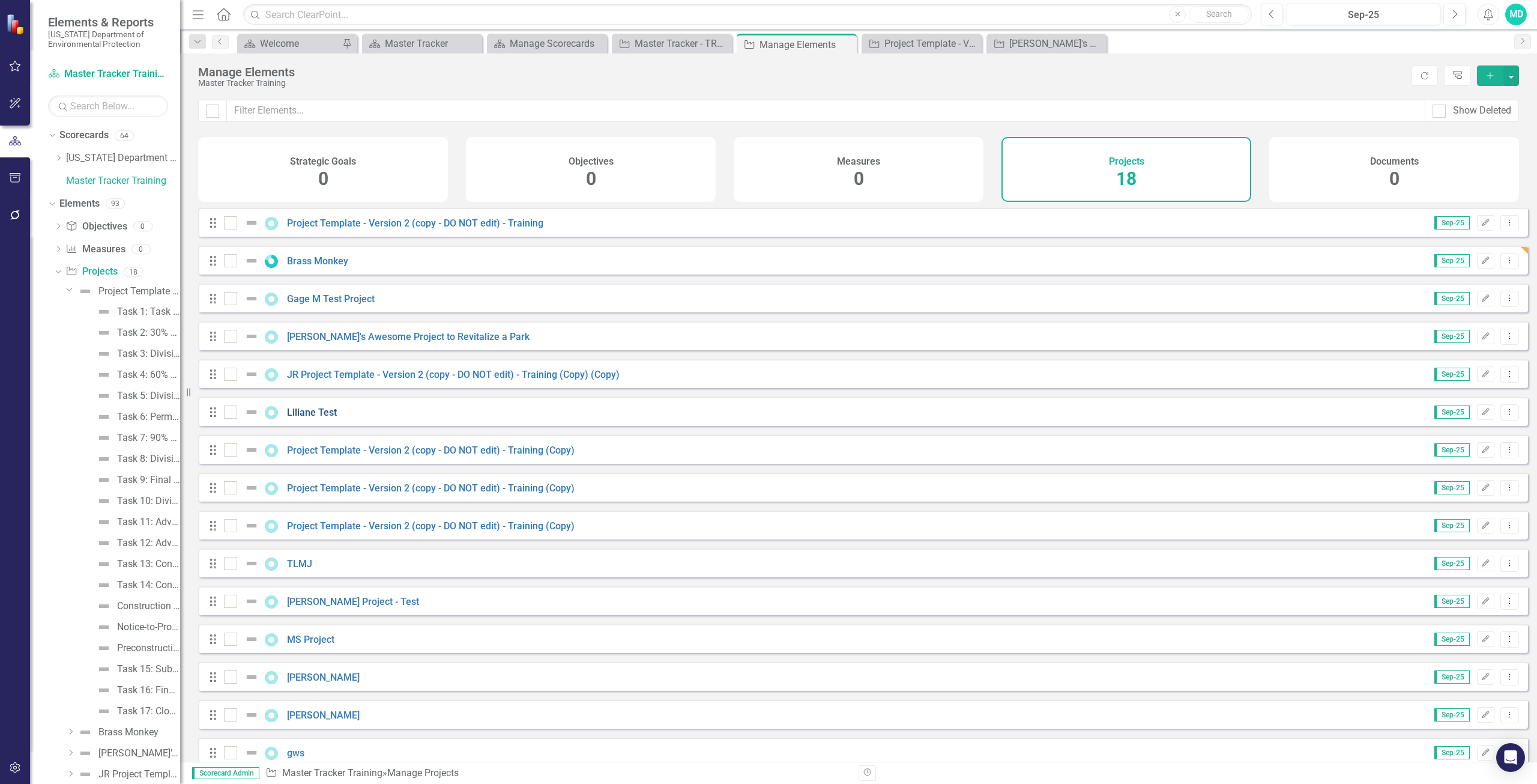
click at [318, 415] on link "Liliane Test" at bounding box center [312, 412] width 50 height 11
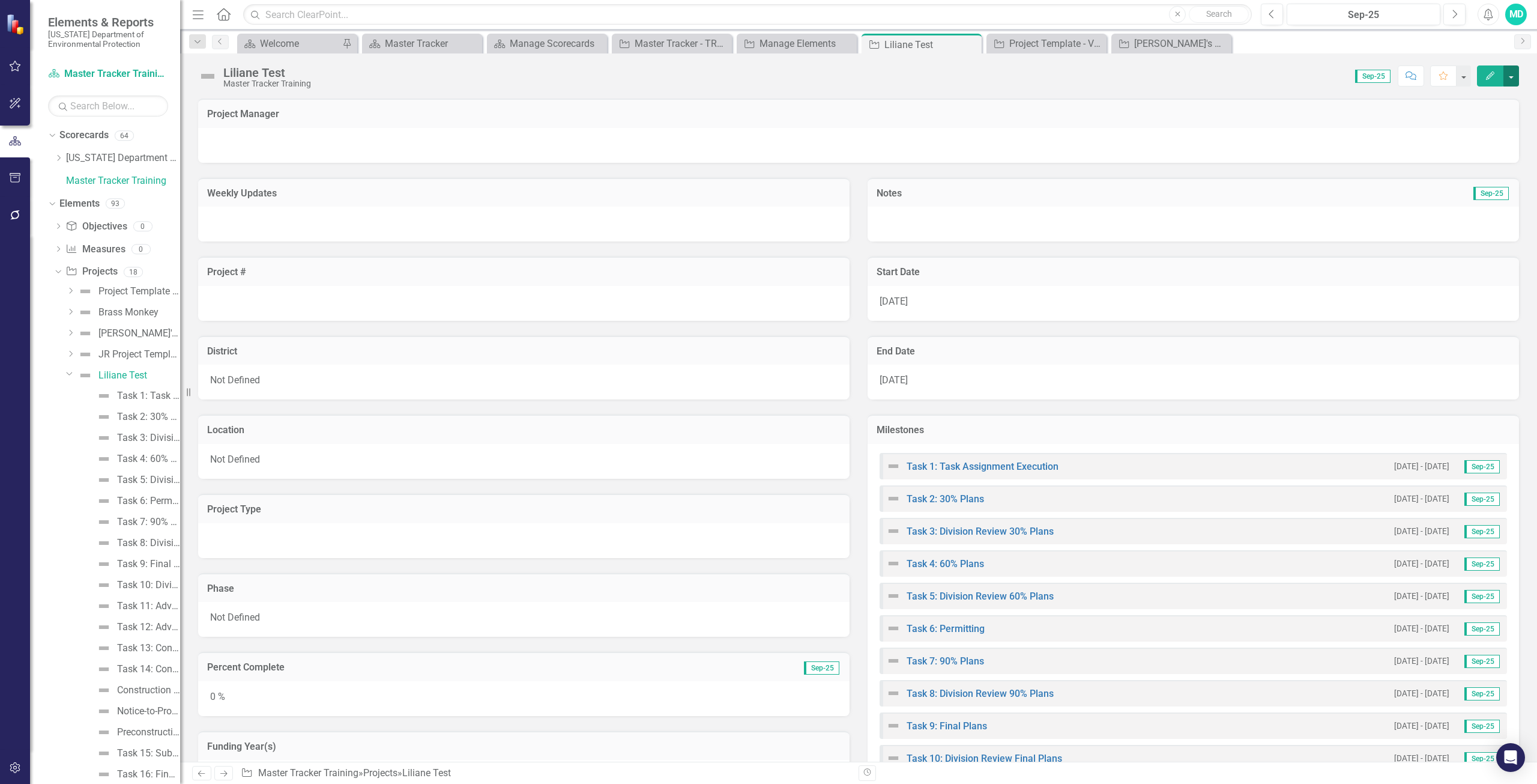
click at [1517, 80] on button "button" at bounding box center [1512, 76] width 16 height 21
click at [1260, 134] on div at bounding box center [859, 145] width 1322 height 35
click at [68, 372] on icon "Dropdown" at bounding box center [69, 373] width 7 height 9
click at [120, 377] on div "Liliane Test" at bounding box center [123, 375] width 48 height 10
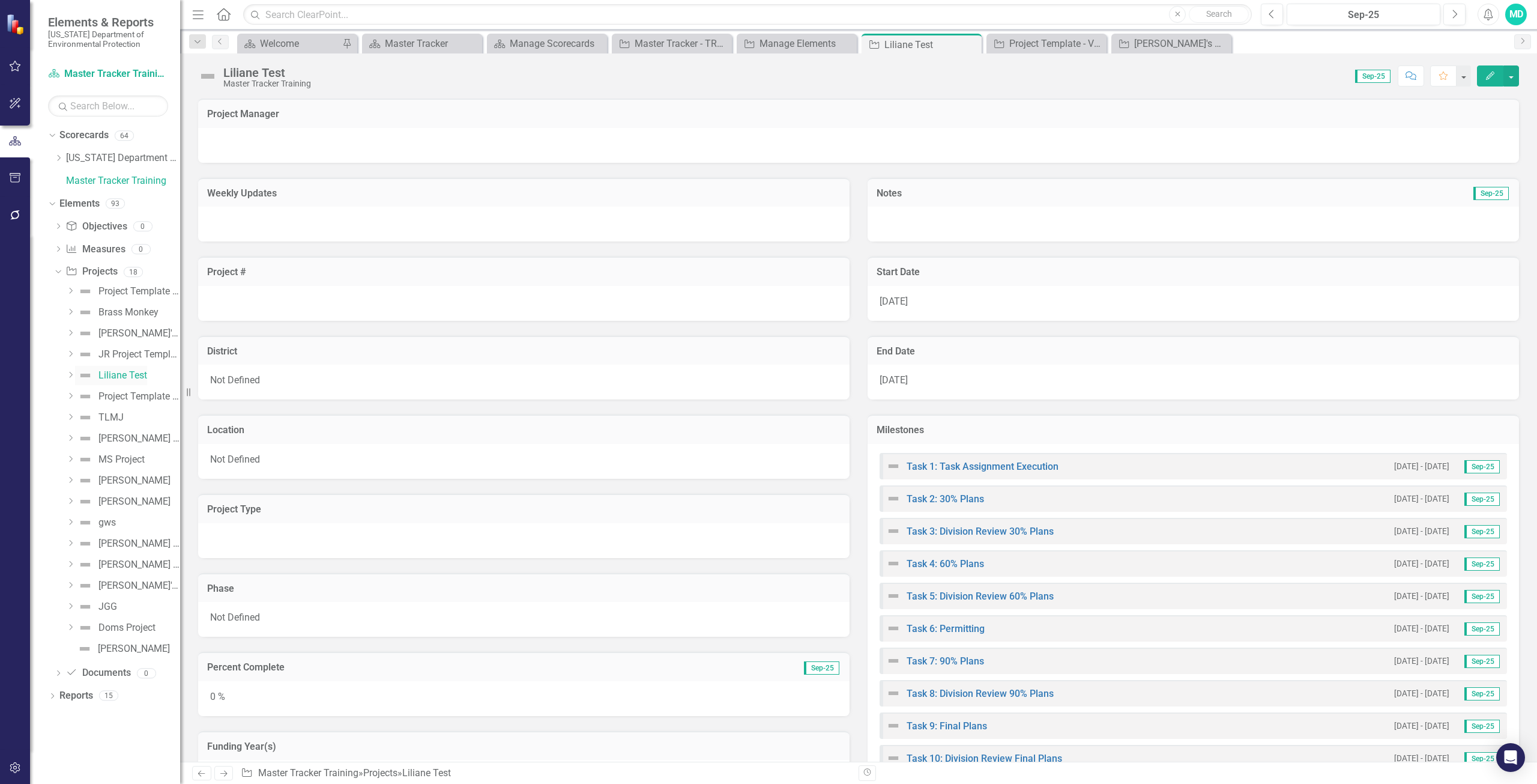
click at [120, 377] on div "Liliane Test" at bounding box center [123, 375] width 48 height 10
click at [1514, 80] on button "button" at bounding box center [1512, 76] width 16 height 21
click at [1212, 104] on div "Project Manager" at bounding box center [859, 113] width 1322 height 29
click at [97, 102] on input "text" at bounding box center [108, 106] width 120 height 21
type input "bureau of design"
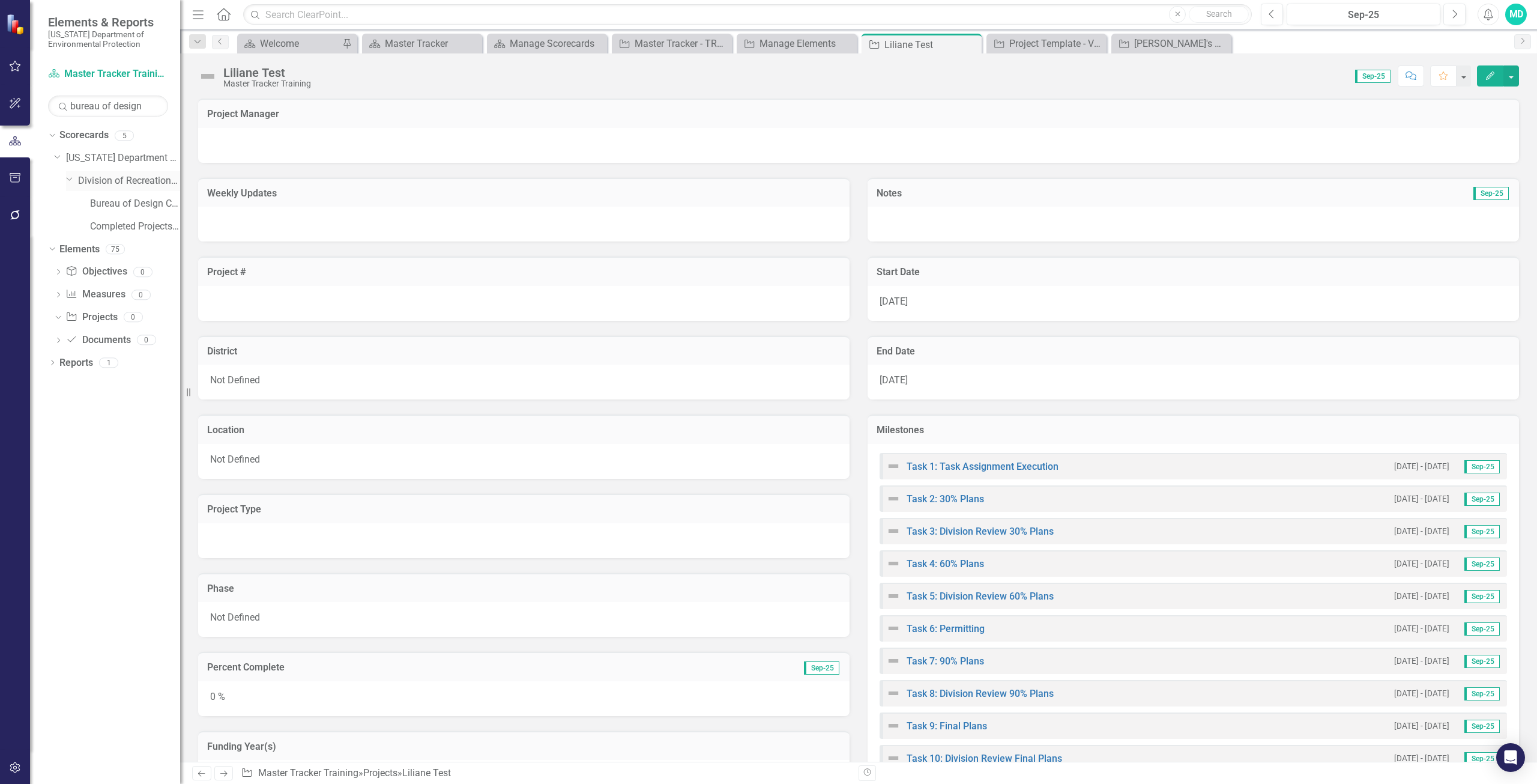
click at [69, 179] on icon "Dropdown" at bounding box center [69, 178] width 7 height 9
click at [69, 179] on icon "Dropdown" at bounding box center [70, 180] width 9 height 7
click at [60, 323] on div "Dropdown Project Projects 0" at bounding box center [117, 318] width 126 height 22
click at [60, 317] on icon at bounding box center [58, 317] width 5 height 3
click at [60, 317] on icon "Dropdown" at bounding box center [58, 318] width 9 height 7
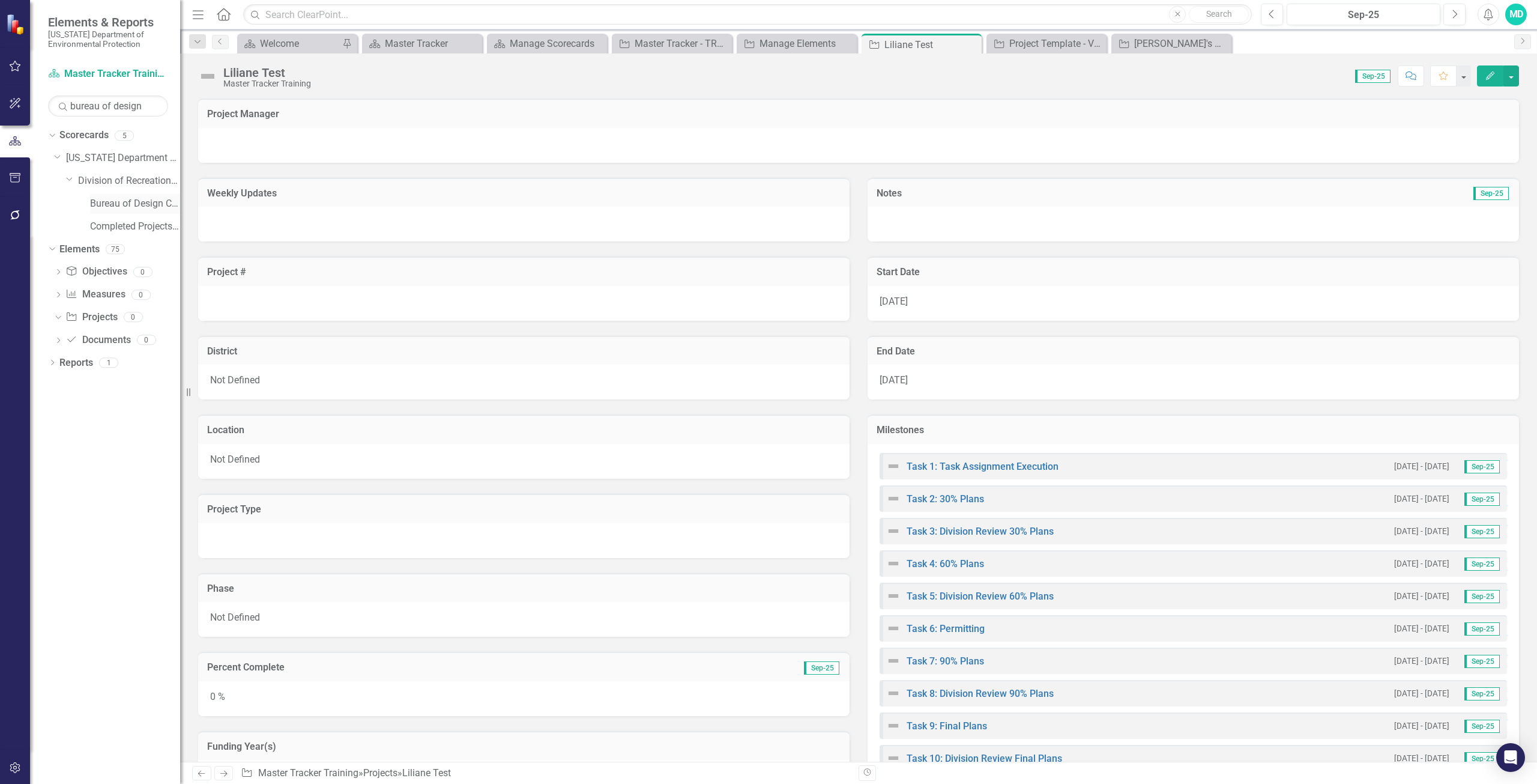
click at [157, 198] on link "Bureau of Design Construction" at bounding box center [135, 204] width 90 height 14
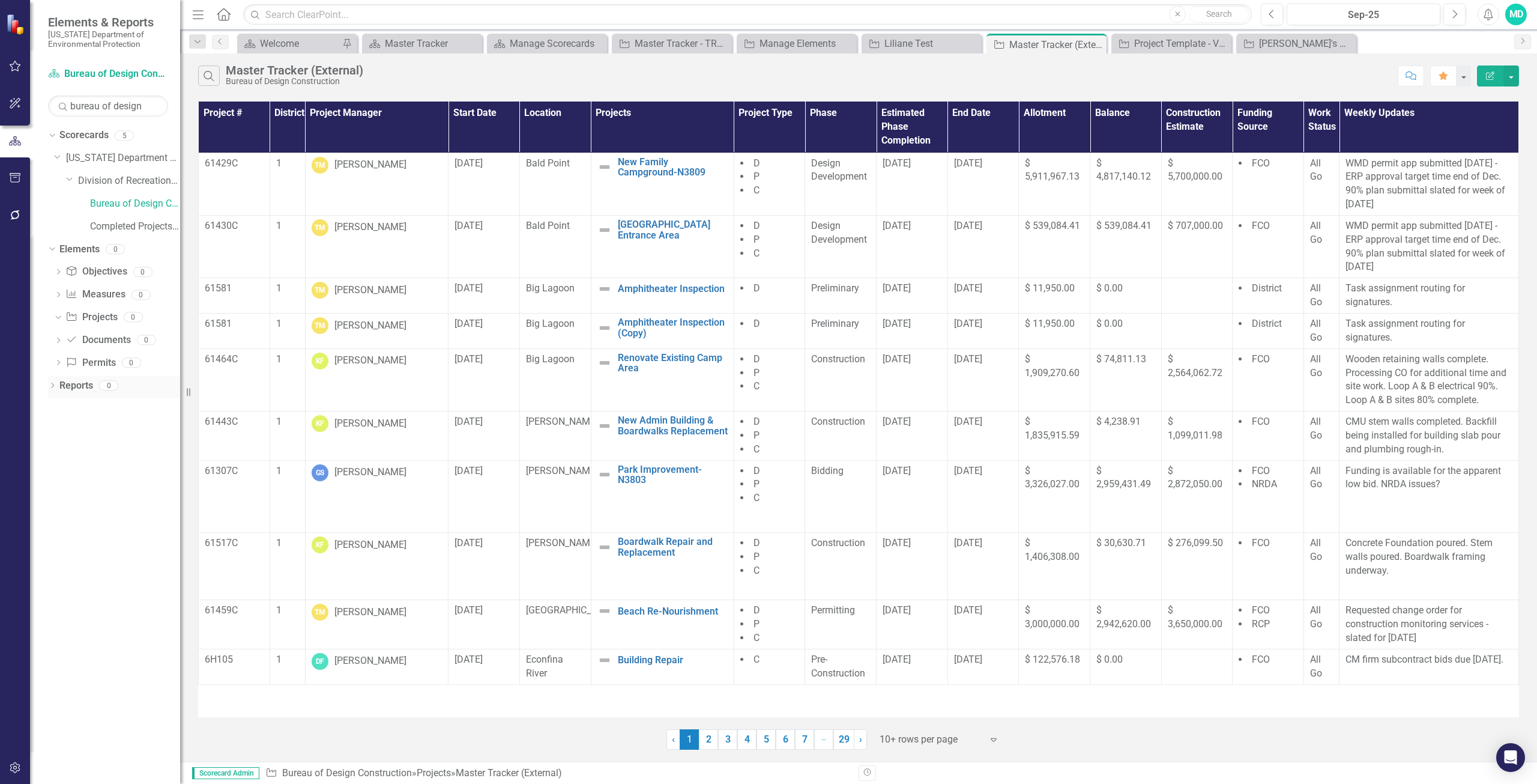
click at [52, 389] on icon "Dropdown" at bounding box center [53, 387] width 9 height 7
click at [93, 406] on link "Scorecard Scorecard" at bounding box center [95, 406] width 61 height 14
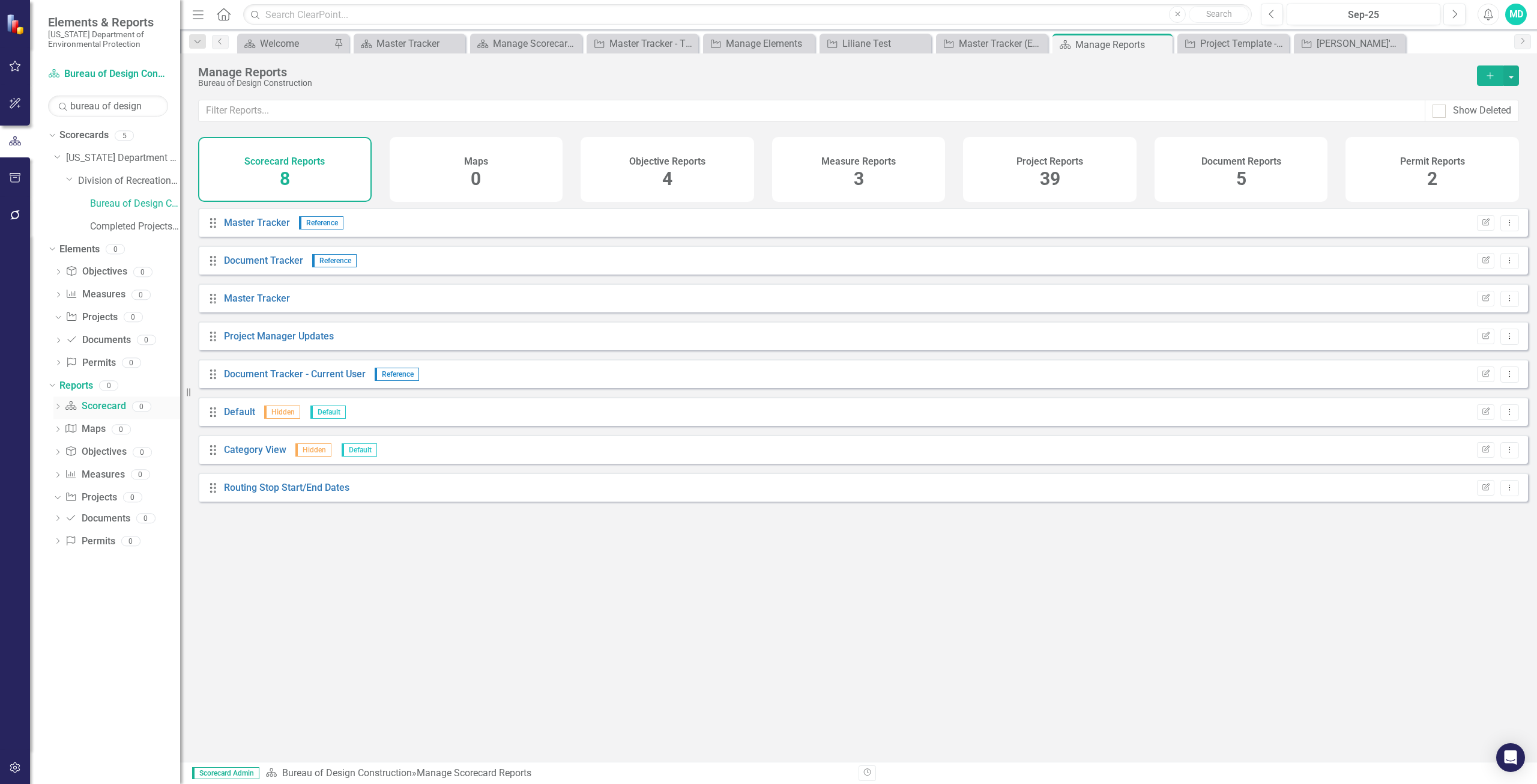
click at [60, 405] on icon "Dropdown" at bounding box center [58, 408] width 9 height 7
click at [55, 409] on icon "Dropdown" at bounding box center [56, 406] width 7 height 9
click at [280, 342] on link "Project Manager Updates" at bounding box center [279, 336] width 110 height 11
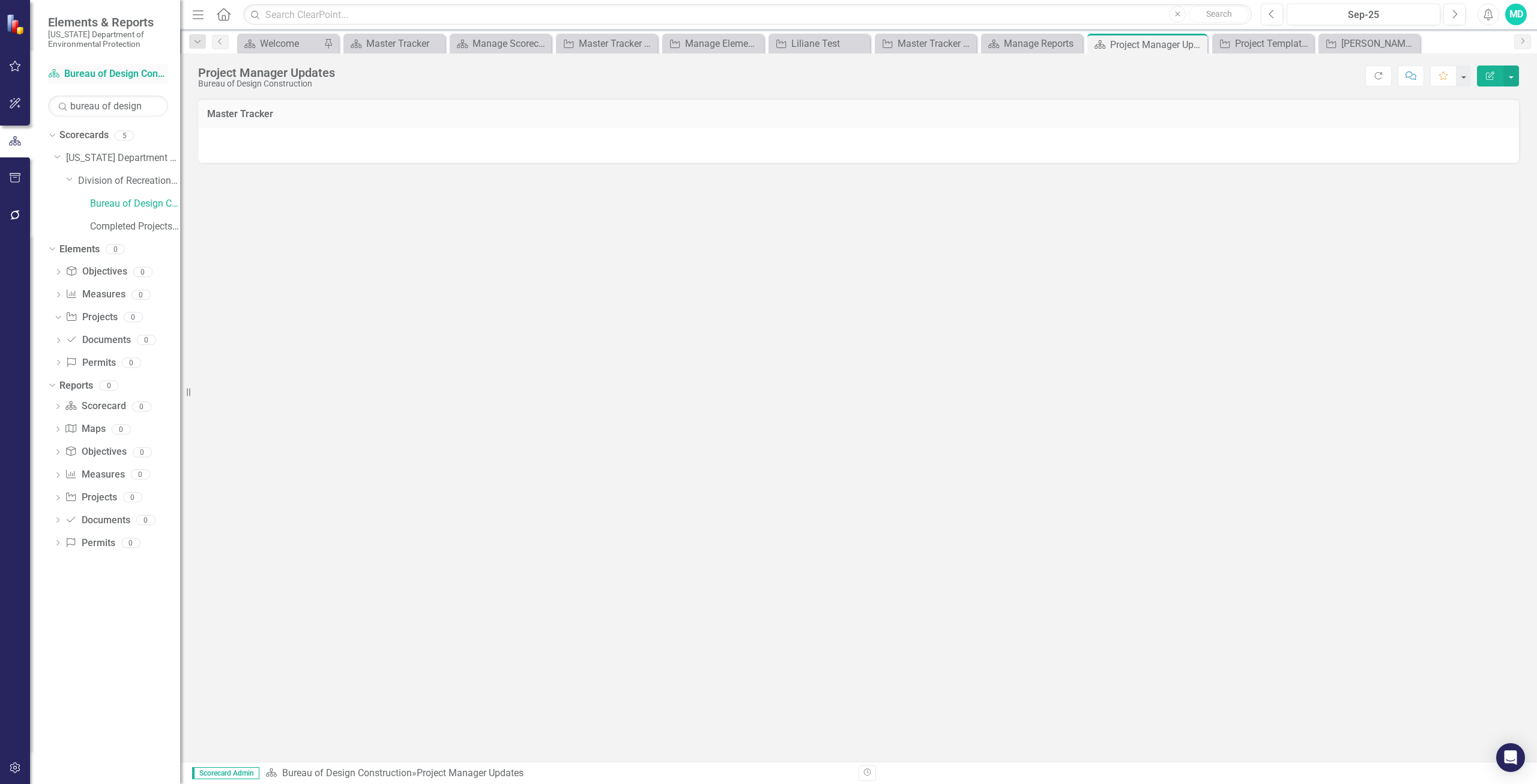
click at [93, 67] on link "Scorecard Bureau of Design Construction" at bounding box center [108, 74] width 120 height 14
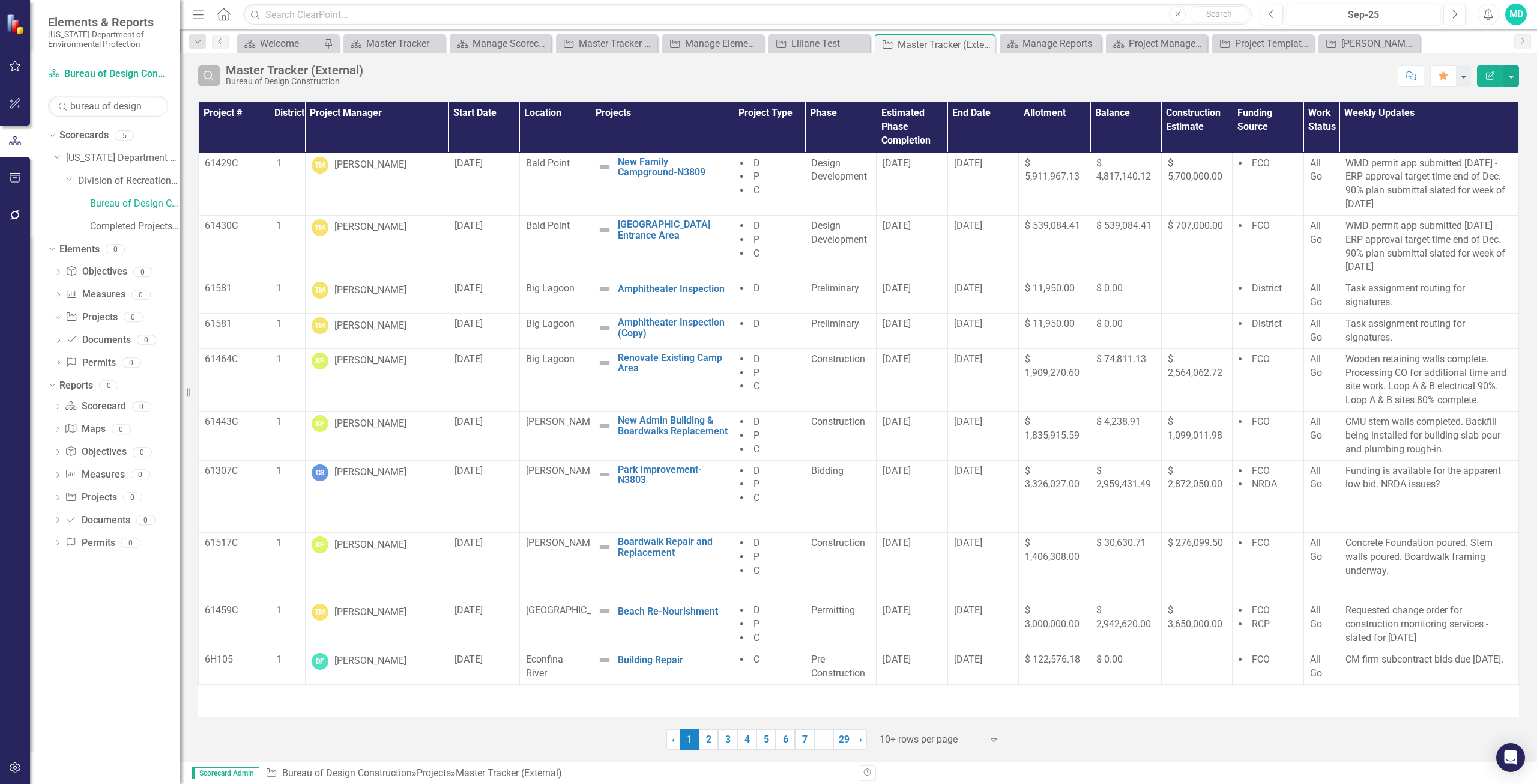
click at [206, 78] on icon "button" at bounding box center [209, 76] width 10 height 10
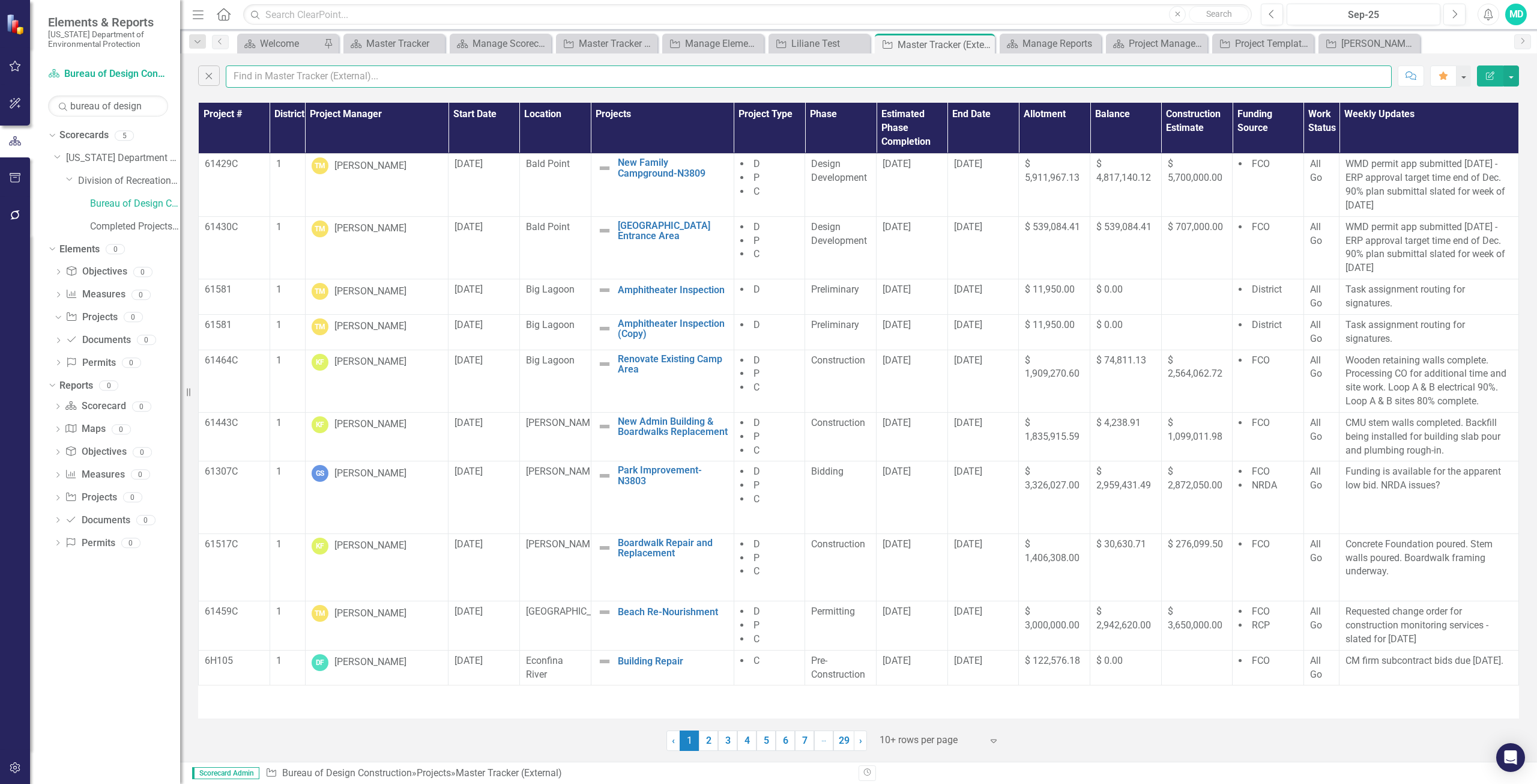
click at [260, 75] on input "text" at bounding box center [809, 77] width 1167 height 22
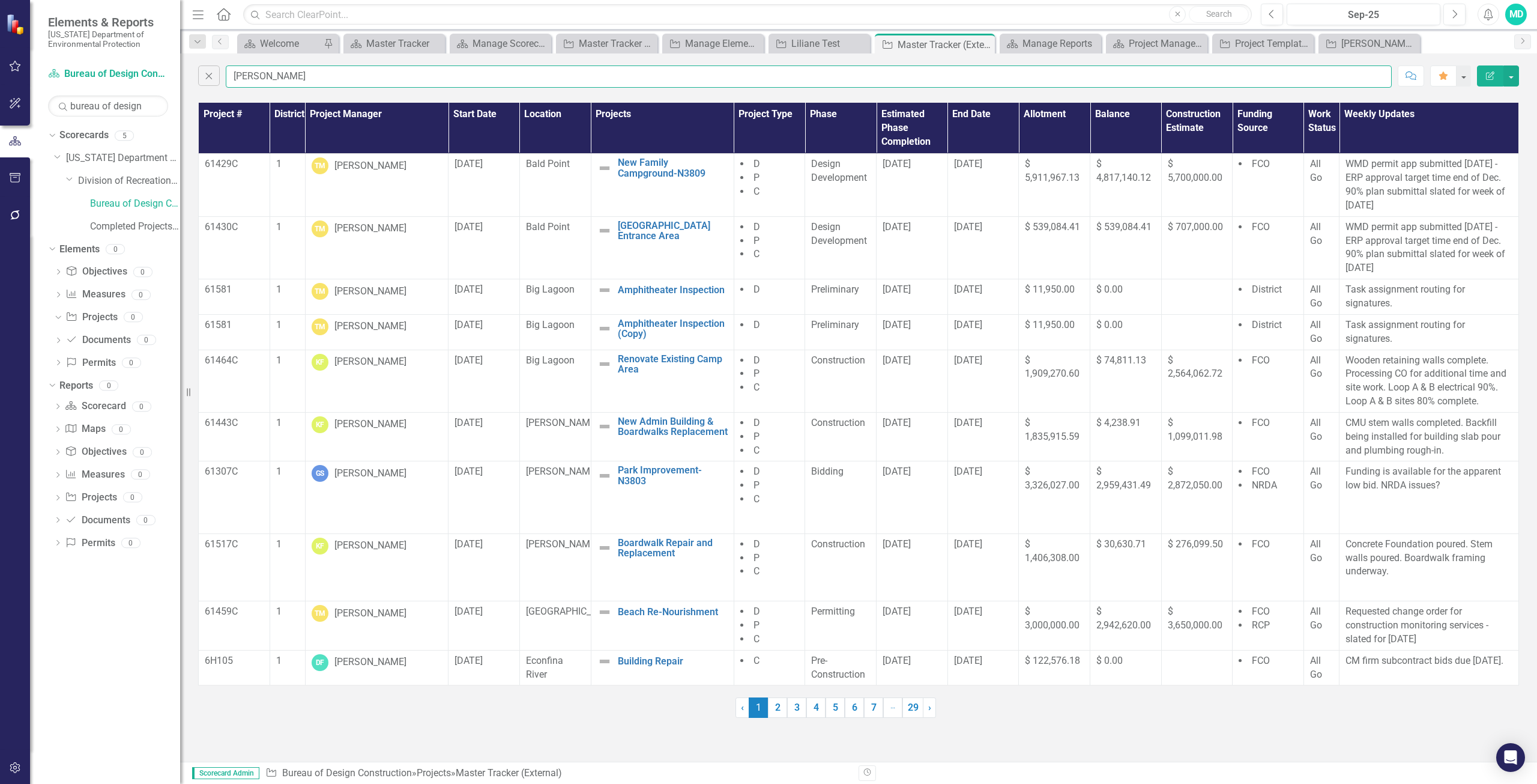
type input "[PERSON_NAME]"
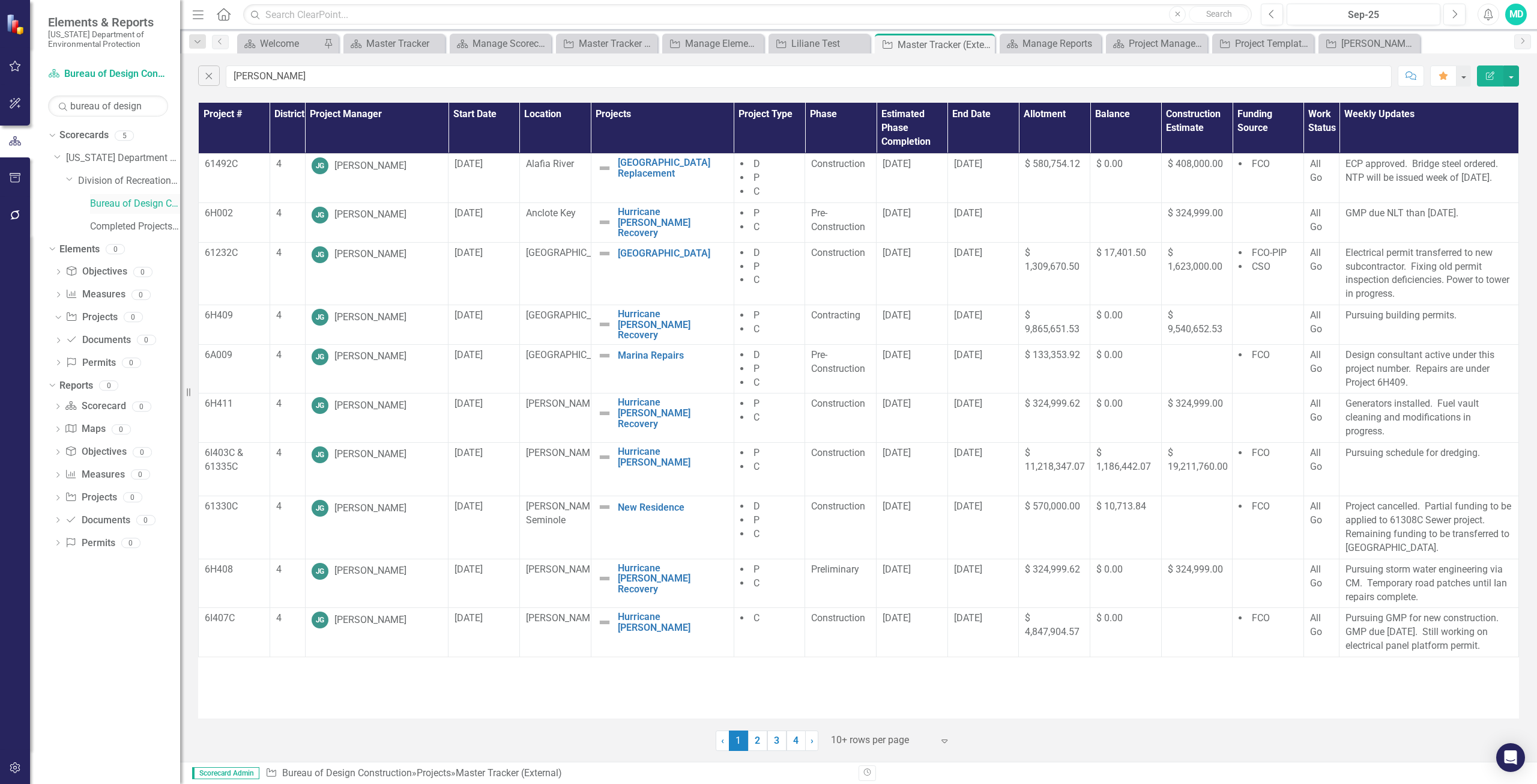
click at [146, 204] on link "Bureau of Design Construction" at bounding box center [135, 204] width 90 height 14
click at [55, 409] on icon "Dropdown" at bounding box center [58, 408] width 9 height 7
click at [55, 409] on icon "Dropdown" at bounding box center [56, 406] width 7 height 9
click at [91, 493] on link "Project Projects" at bounding box center [91, 498] width 52 height 14
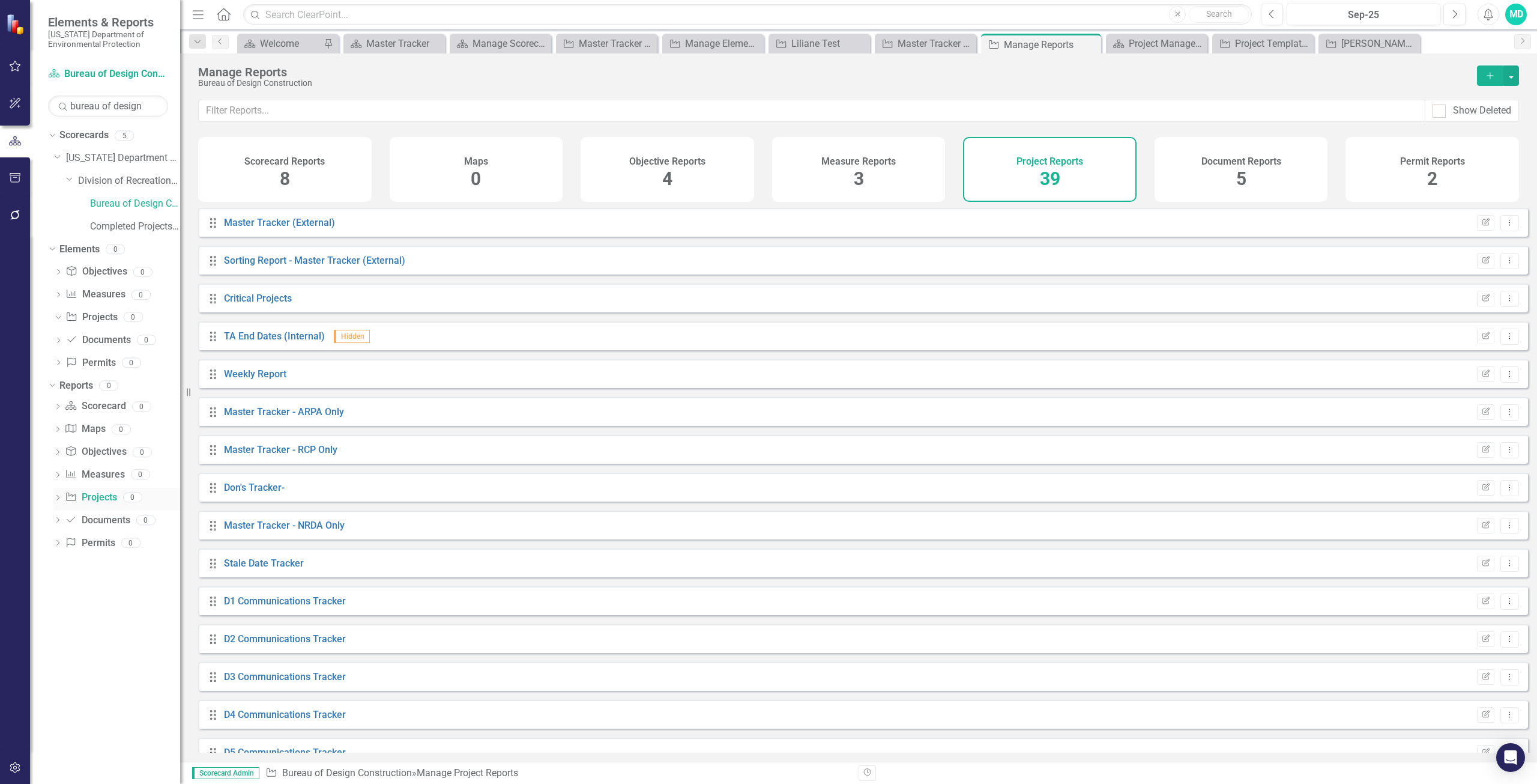
click at [61, 503] on div "Dropdown" at bounding box center [58, 498] width 9 height 10
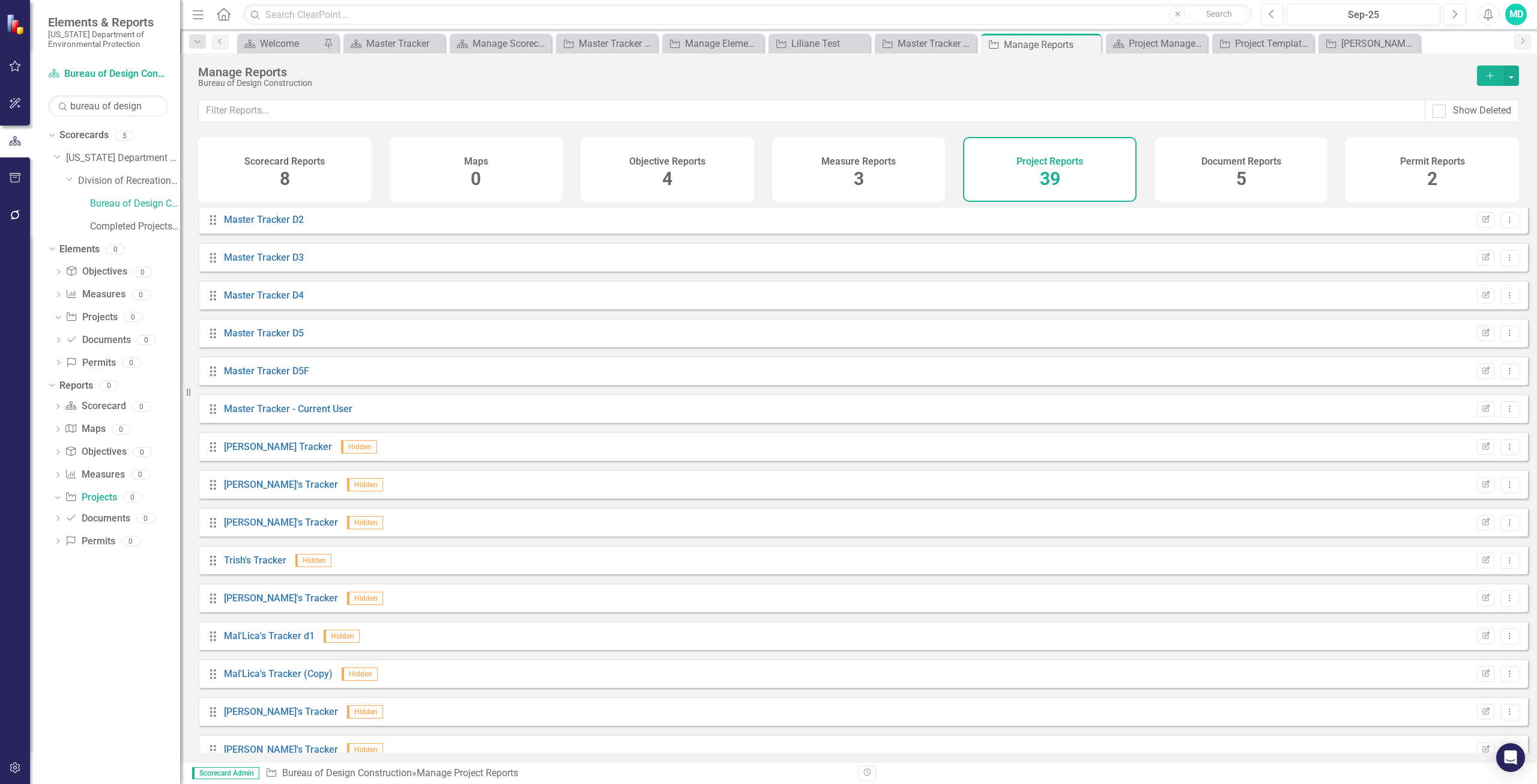
scroll to position [631, 0]
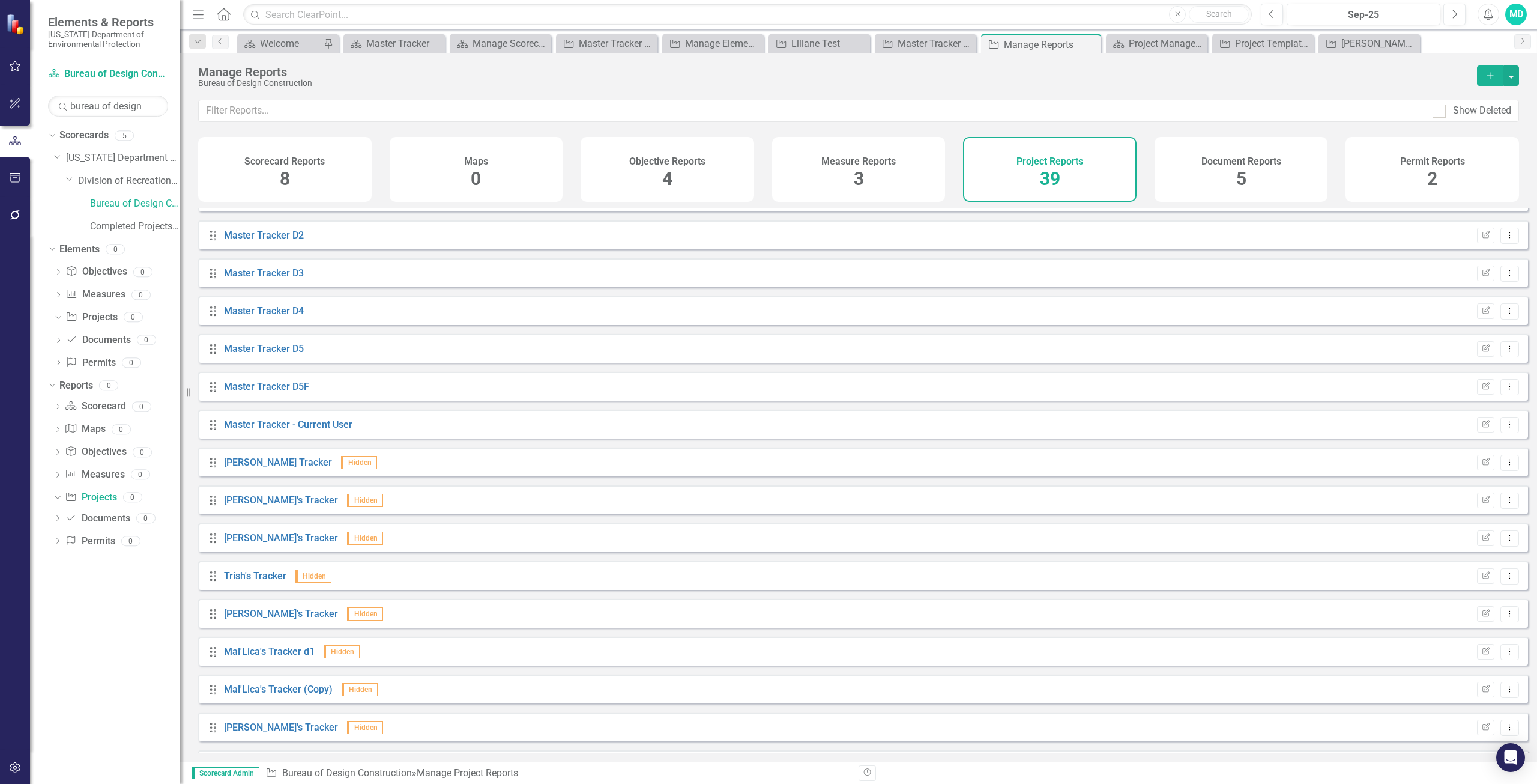
click at [132, 599] on div "Dropdown Scorecards 5 Dropdown [US_STATE] Department of Environmental Protectio…" at bounding box center [105, 454] width 150 height 659
click at [140, 207] on link "Bureau of Design Construction" at bounding box center [135, 204] width 90 height 14
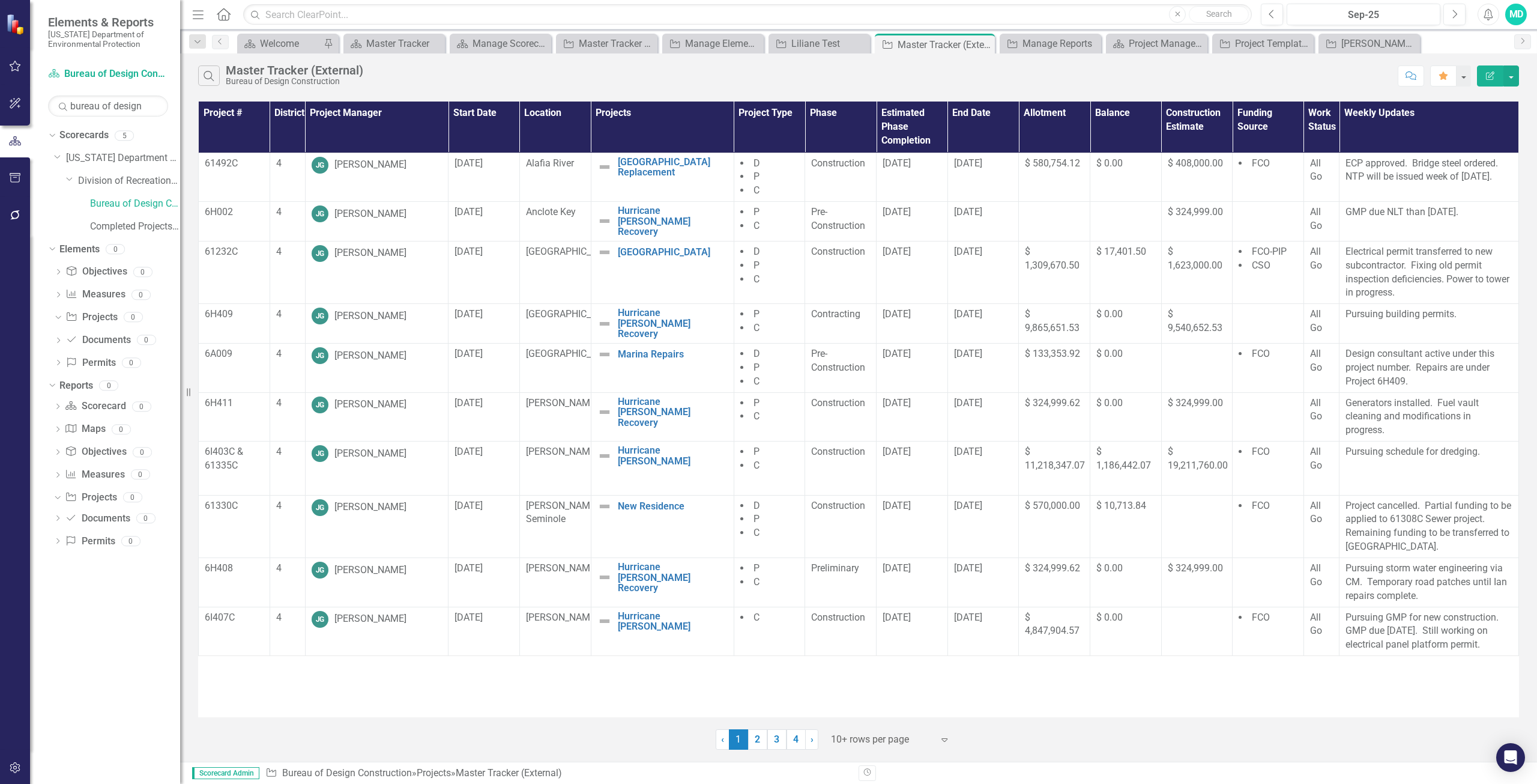
click at [131, 614] on div "Dropdown Scorecards 5 Dropdown [US_STATE] Department of Environmental Protectio…" at bounding box center [105, 454] width 150 height 659
click at [124, 225] on link "Completed Projects - Bureau of Design Construction" at bounding box center [135, 227] width 90 height 14
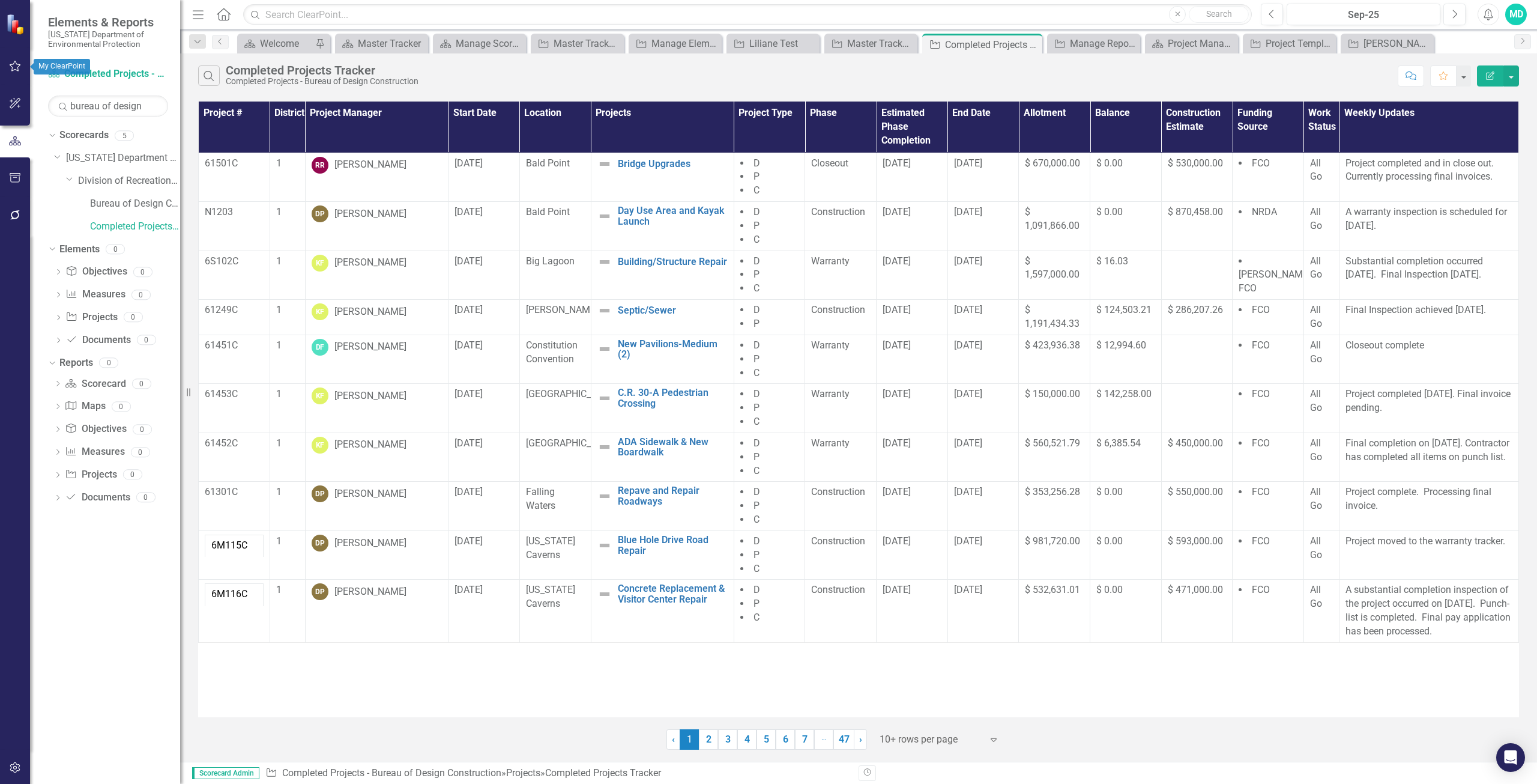
click at [16, 72] on button "button" at bounding box center [15, 66] width 27 height 25
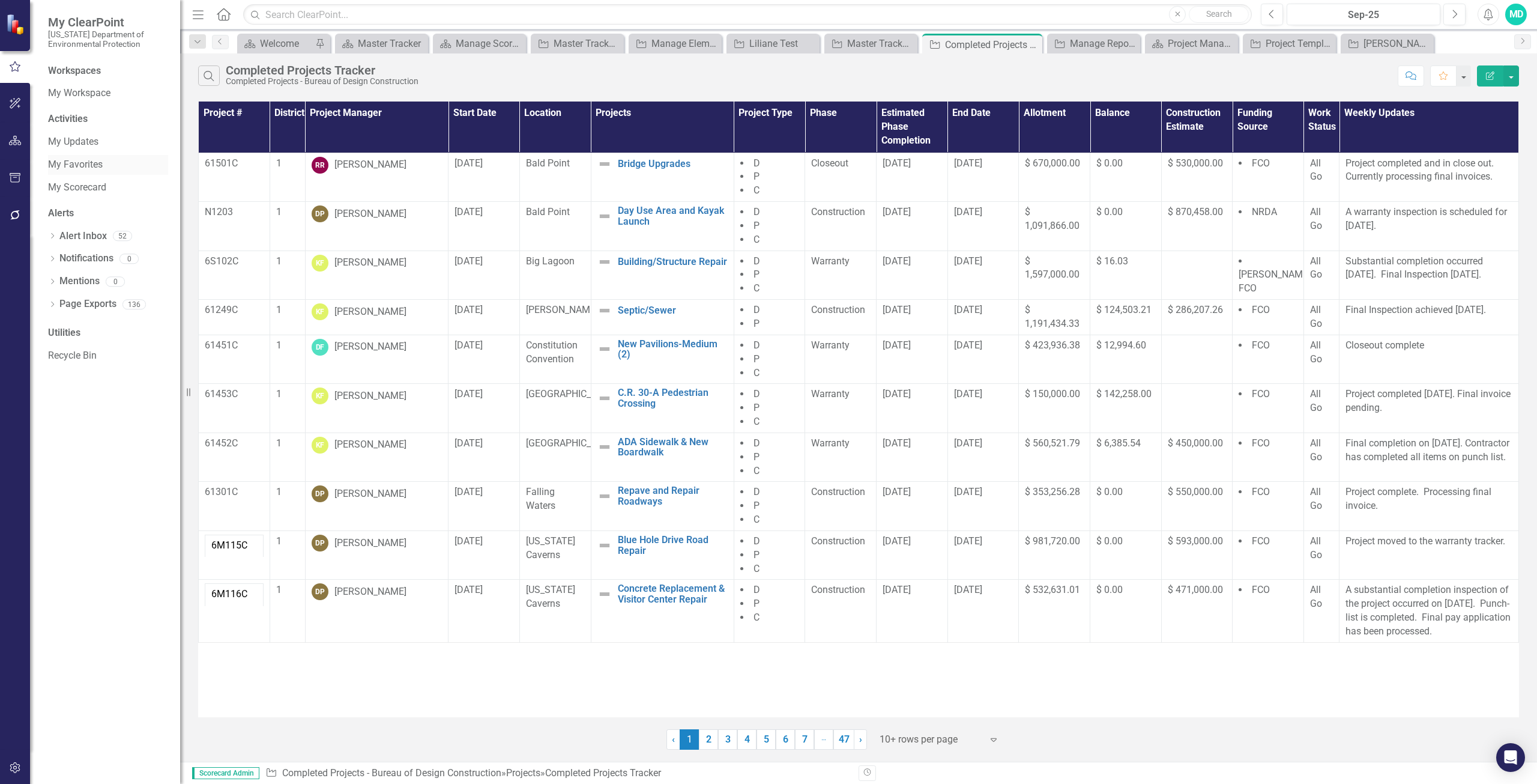
click at [103, 164] on link "My Favorites" at bounding box center [108, 164] width 120 height 14
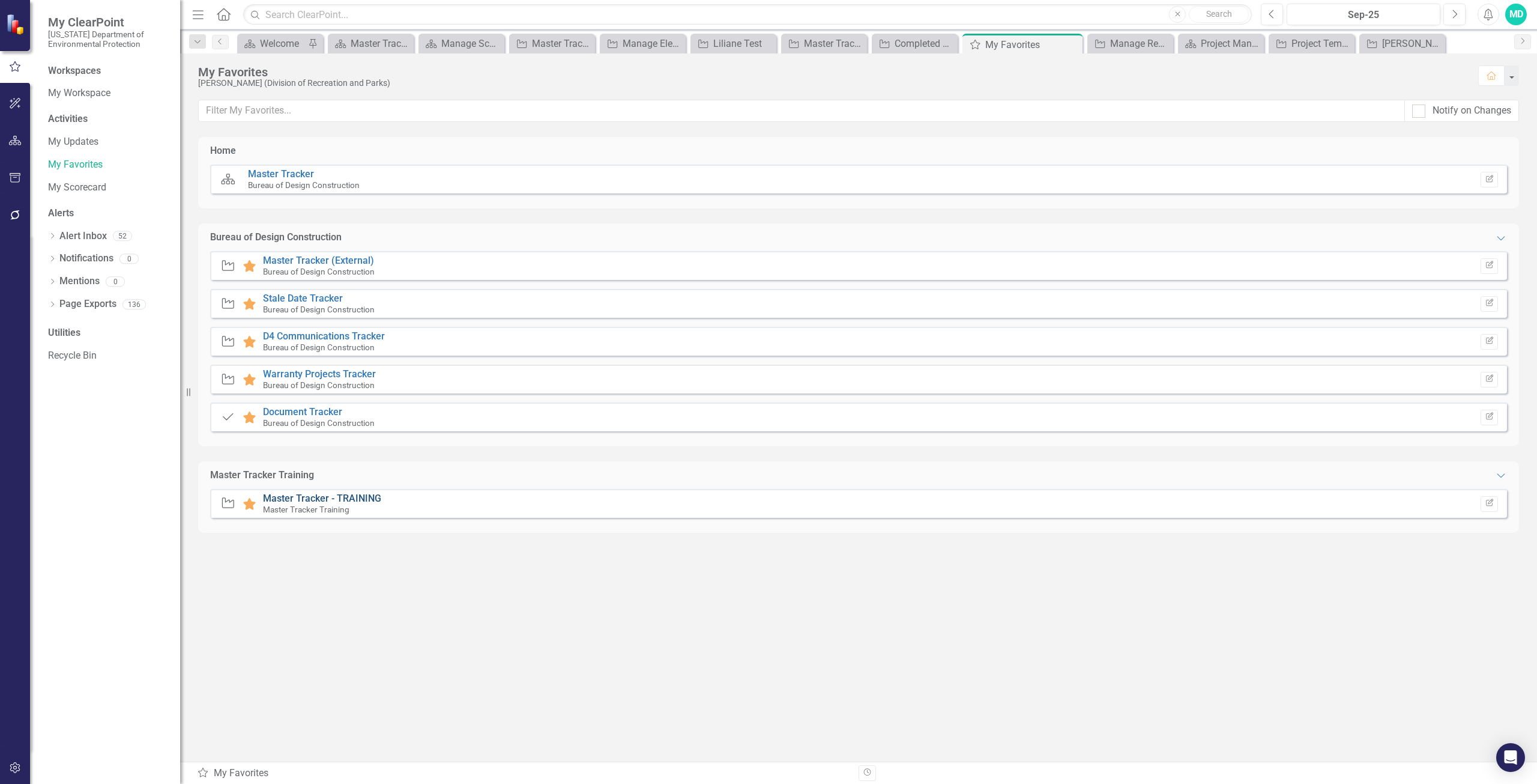
click at [358, 499] on link "Master Tracker - TRAINING" at bounding box center [322, 498] width 119 height 11
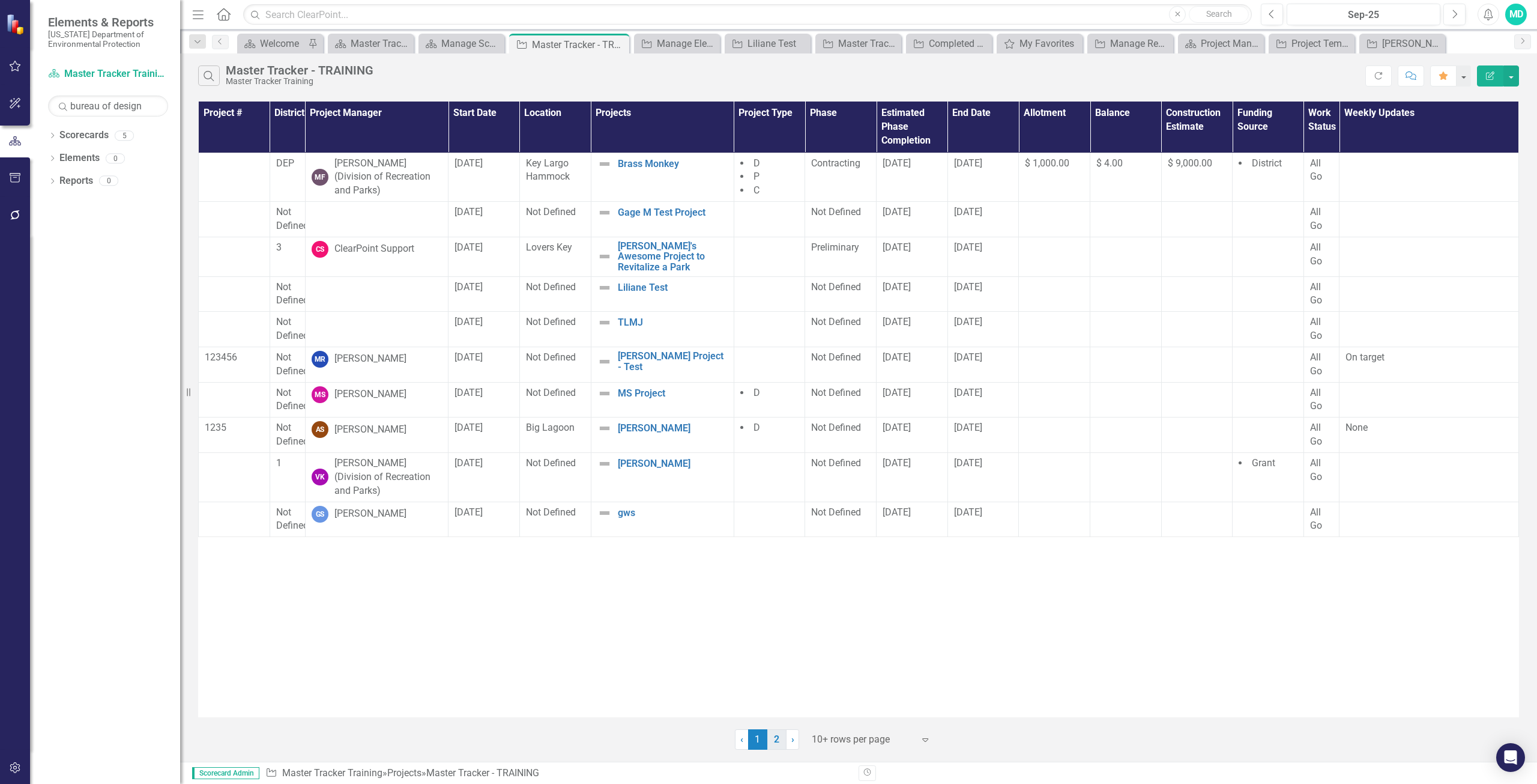
click at [774, 736] on link "2" at bounding box center [777, 739] width 19 height 21
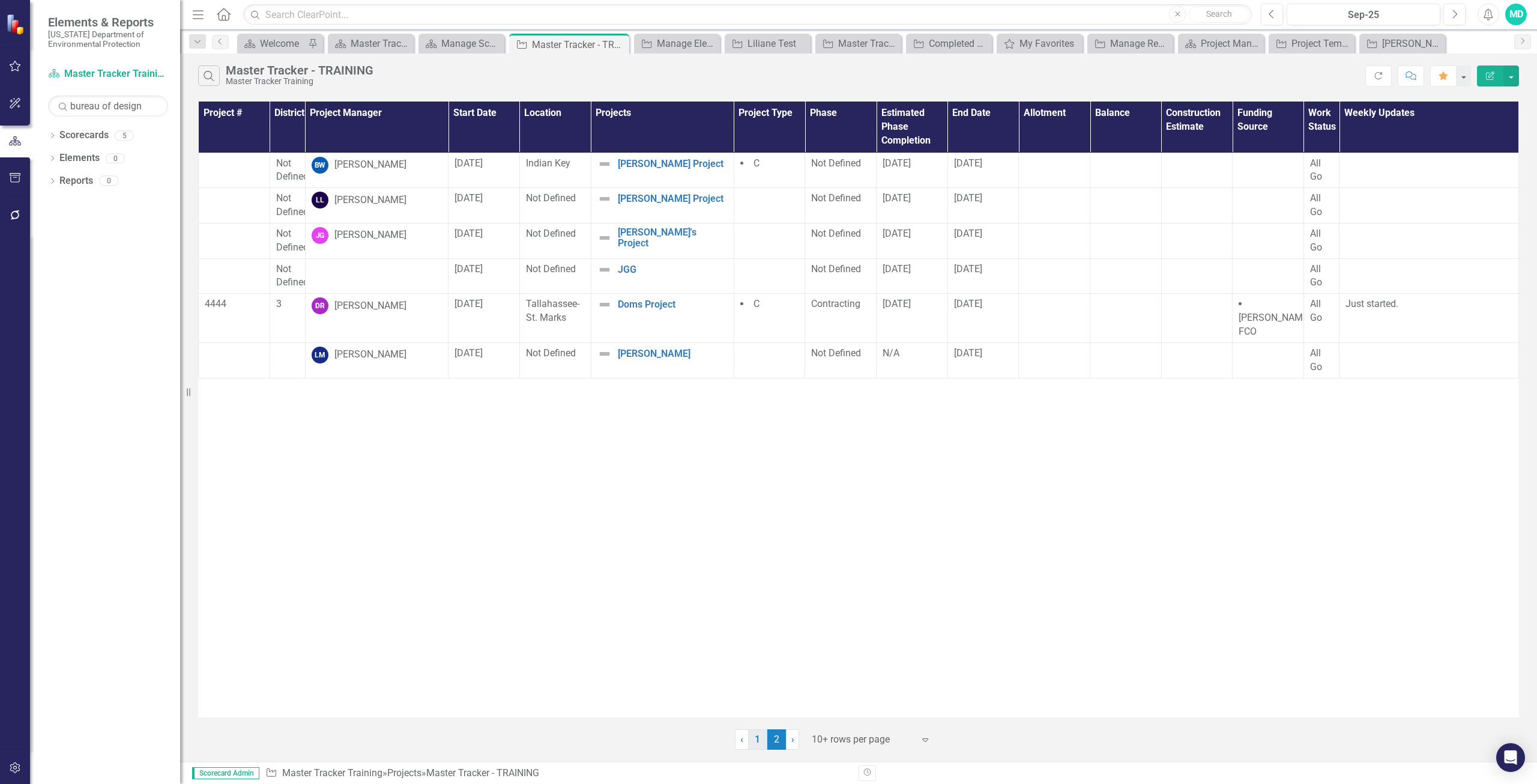
click at [763, 740] on link "1" at bounding box center [758, 739] width 19 height 21
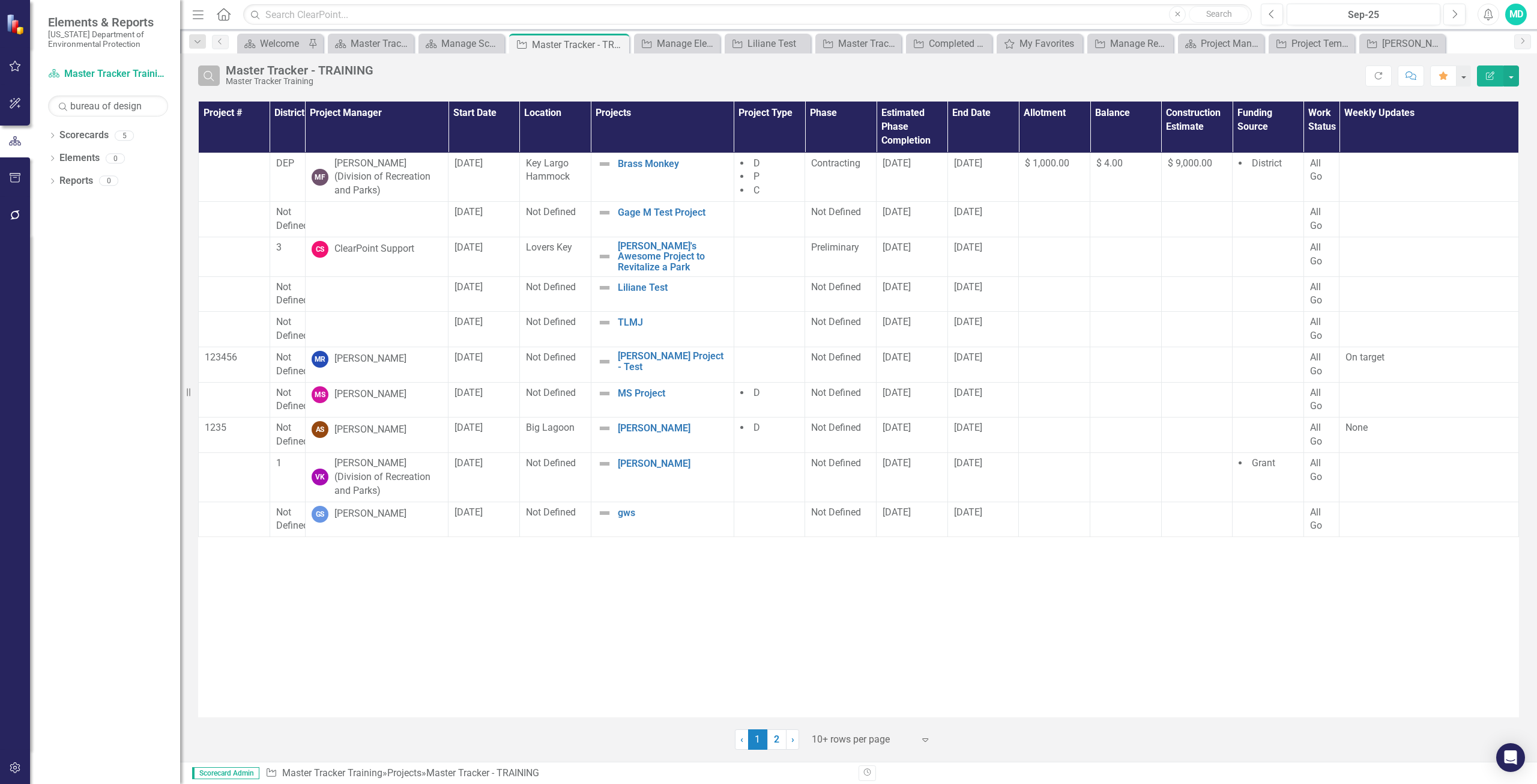
click at [209, 81] on button "Search" at bounding box center [209, 76] width 22 height 21
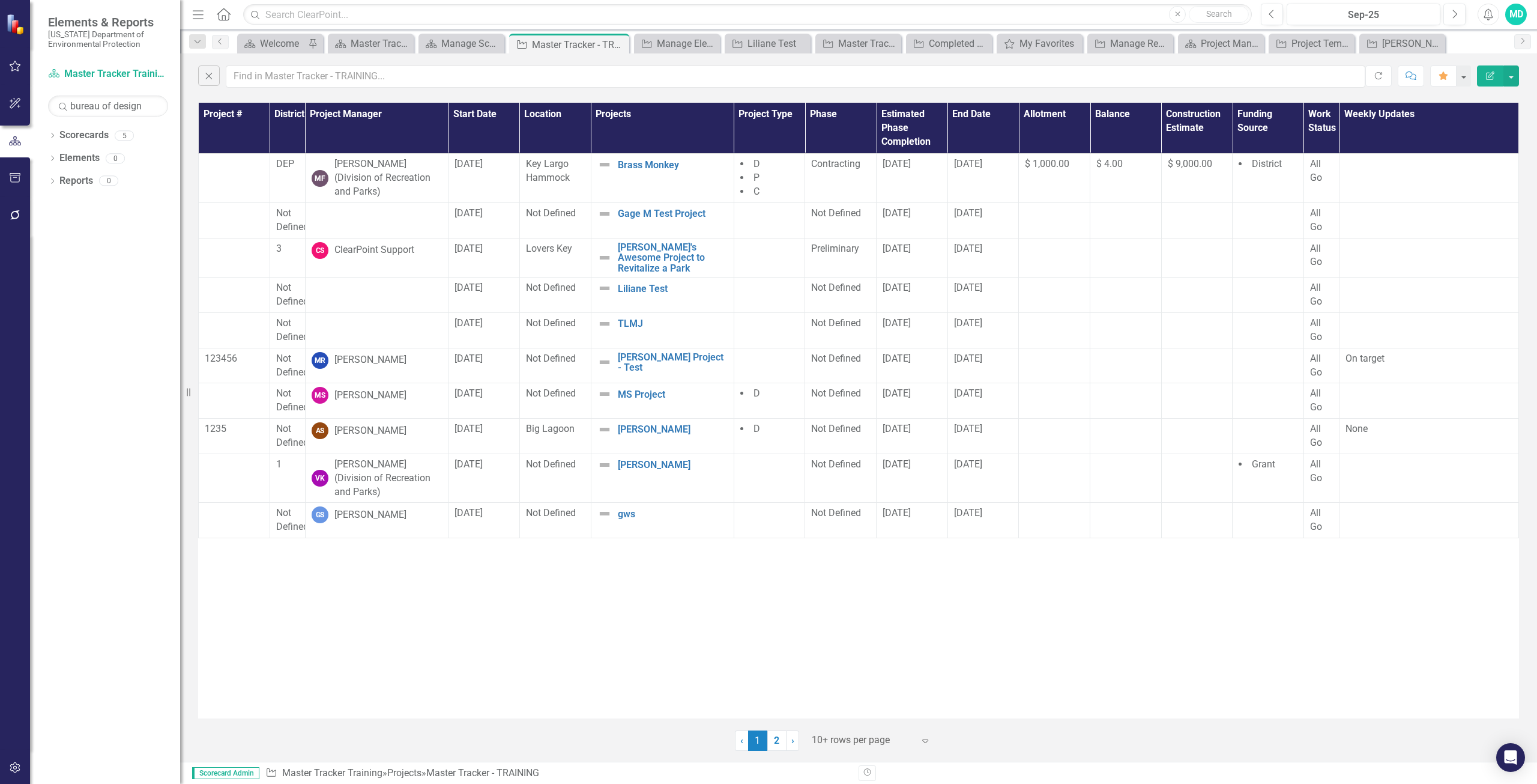
click at [221, 80] on div "Close" at bounding box center [781, 77] width 1167 height 22
click at [213, 83] on button "Close" at bounding box center [209, 76] width 22 height 21
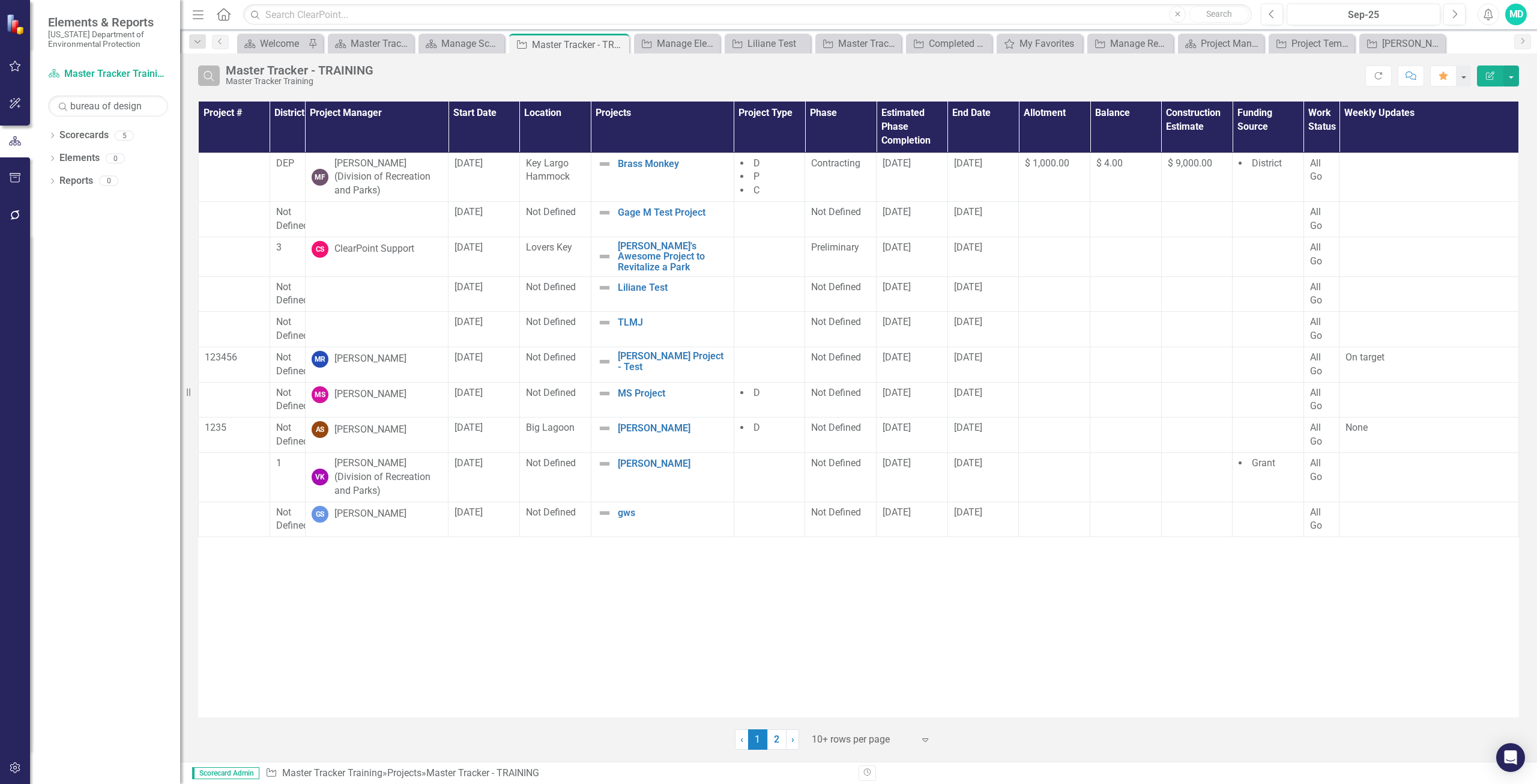
click at [211, 70] on icon "Search" at bounding box center [209, 75] width 13 height 10
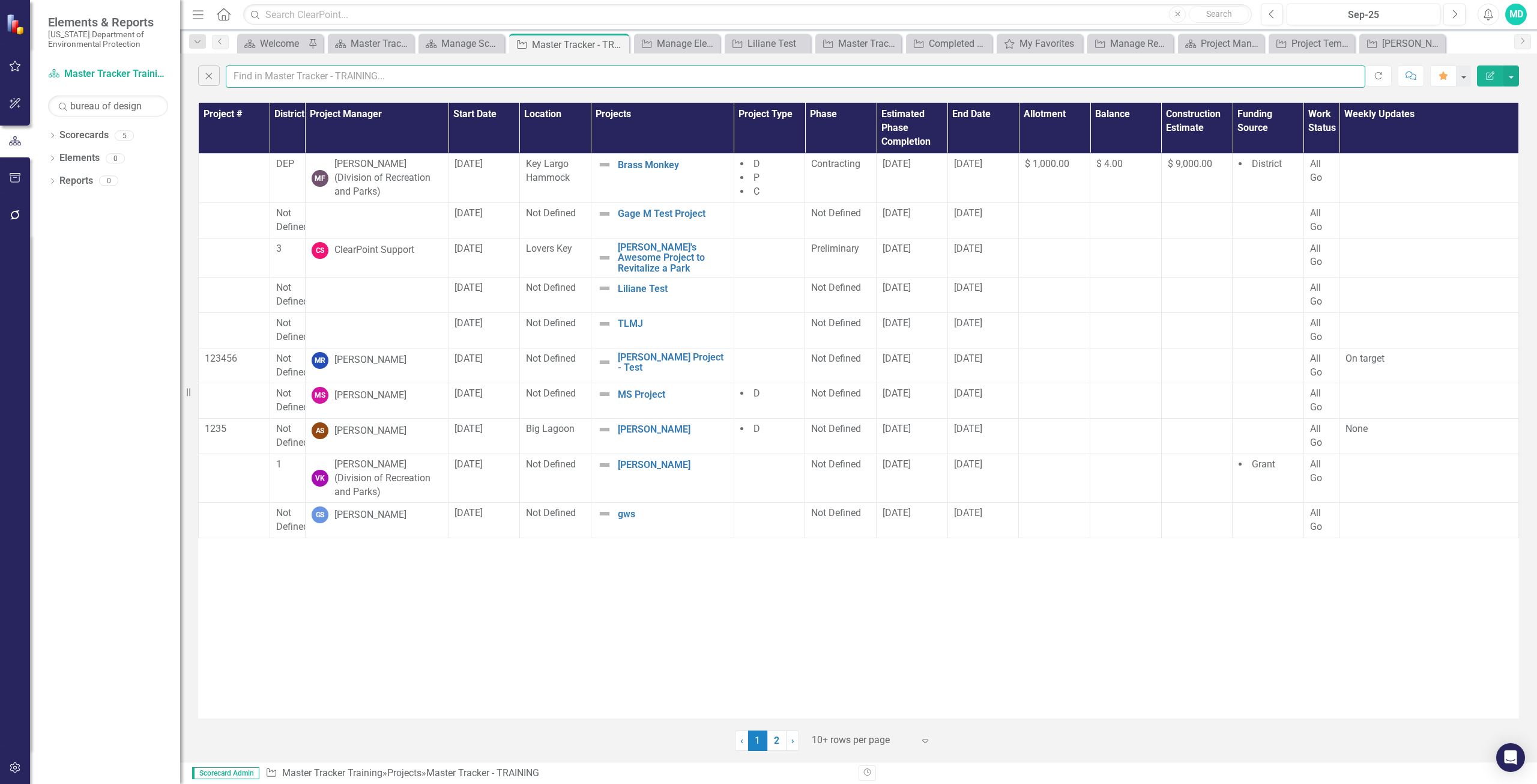
click at [238, 75] on input "text" at bounding box center [795, 77] width 1140 height 22
type input "l"
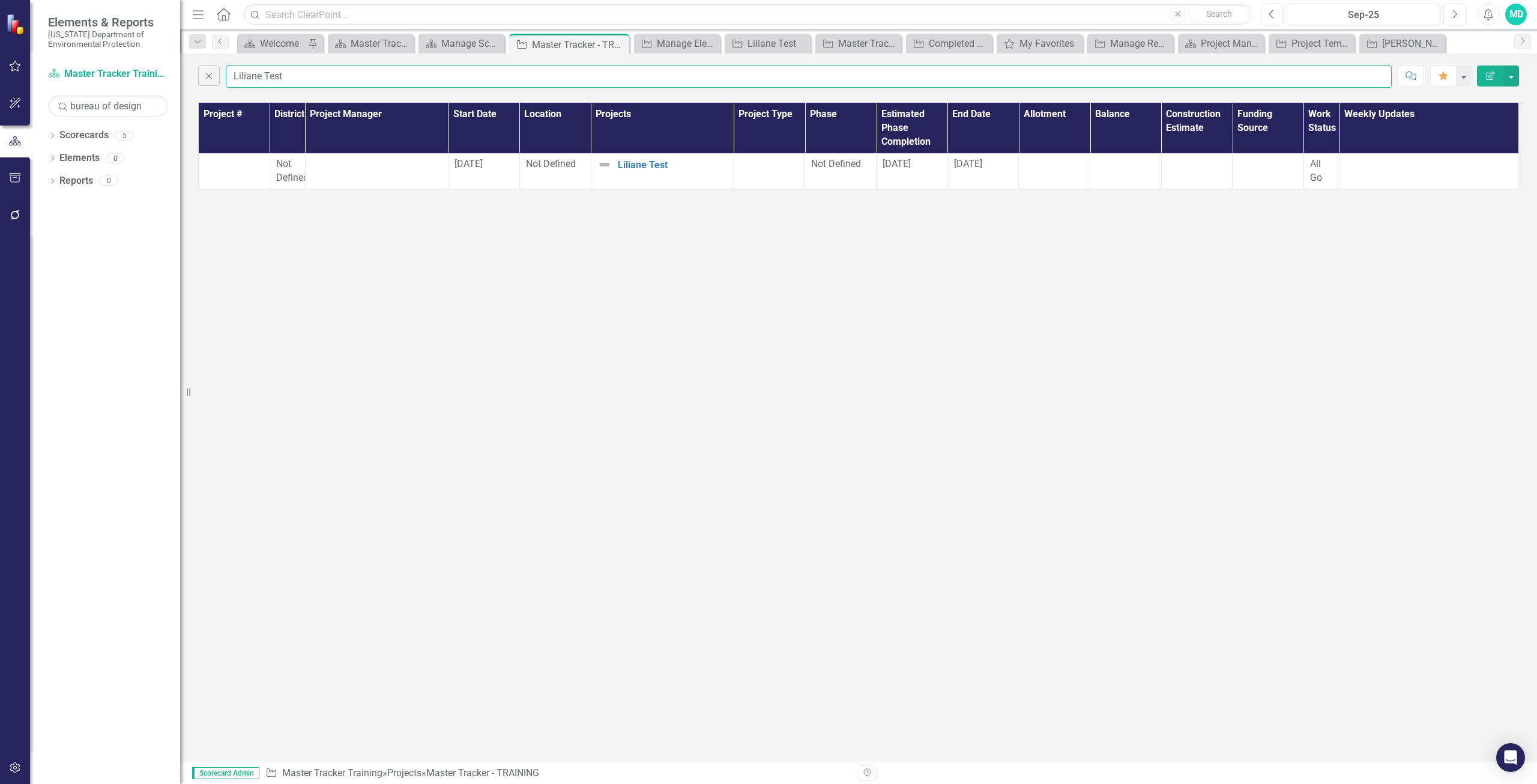
type input "Liliane Test"
click at [648, 167] on link "Liliane Test" at bounding box center [672, 165] width 110 height 10
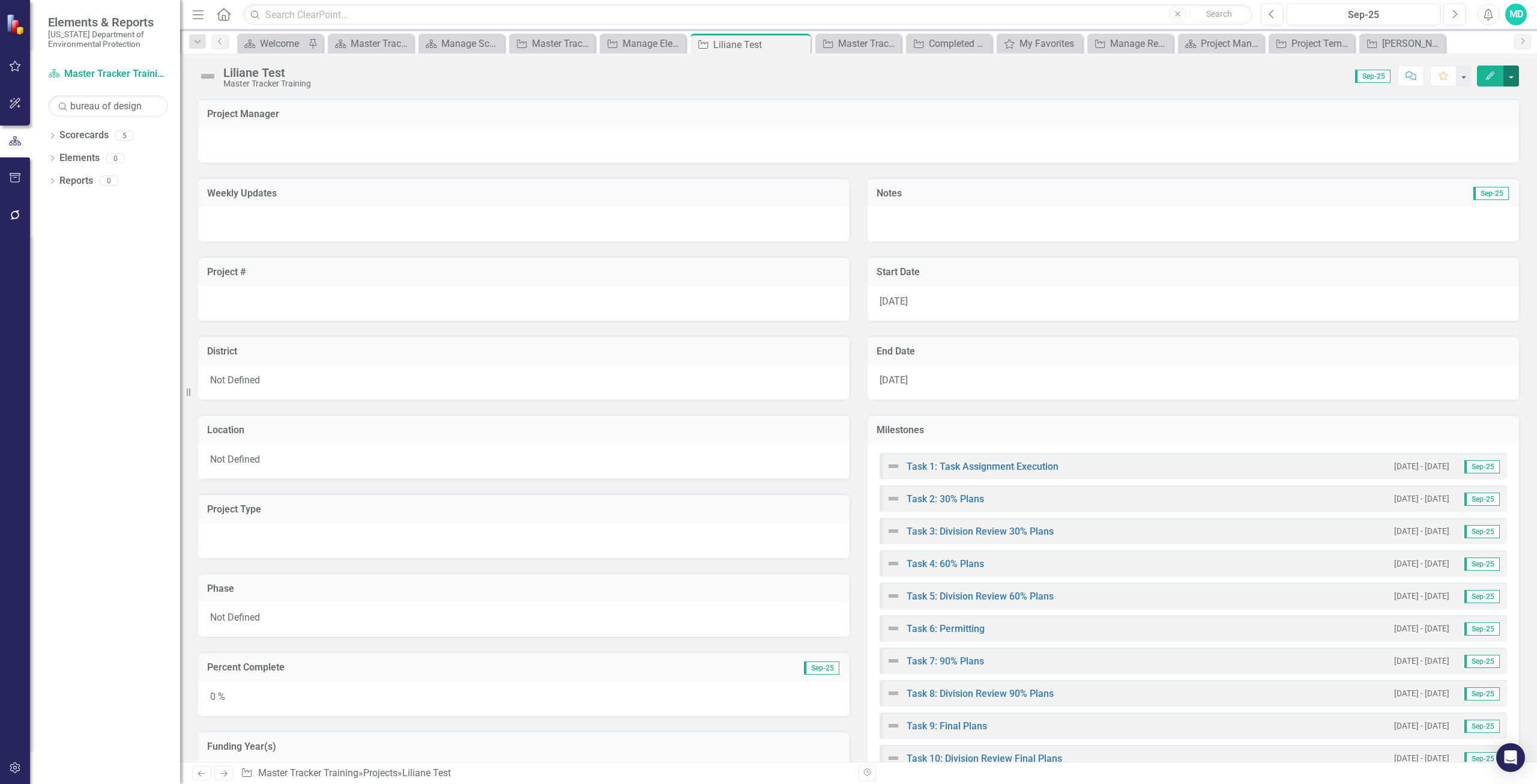
click at [1515, 80] on button "button" at bounding box center [1512, 76] width 16 height 21
click at [1512, 12] on div "MD" at bounding box center [1516, 14] width 22 height 22
click at [1467, 153] on link "Logout Log Out" at bounding box center [1479, 151] width 95 height 22
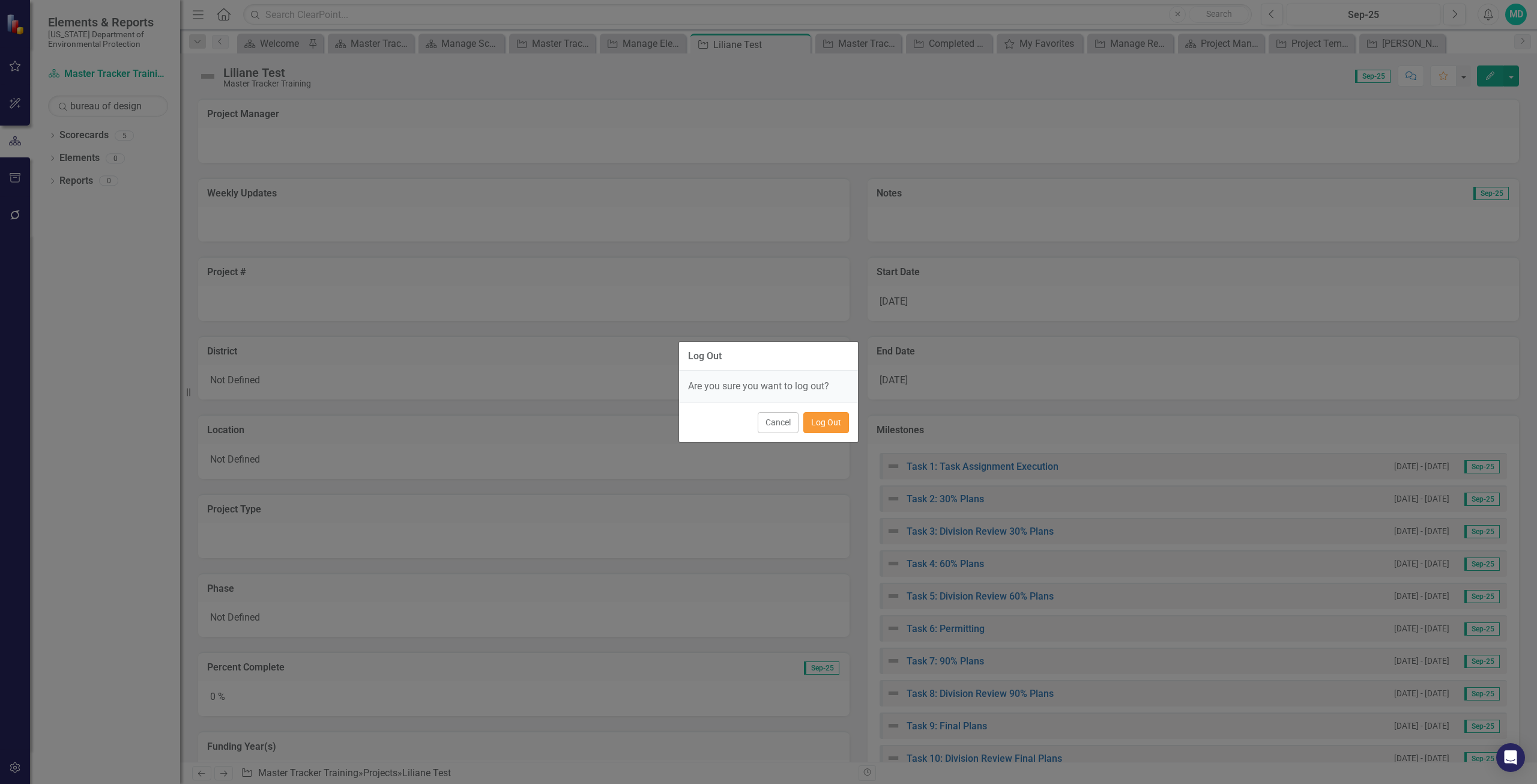
click at [832, 426] on button "Log Out" at bounding box center [826, 422] width 46 height 21
